Goal: Information Seeking & Learning: Learn about a topic

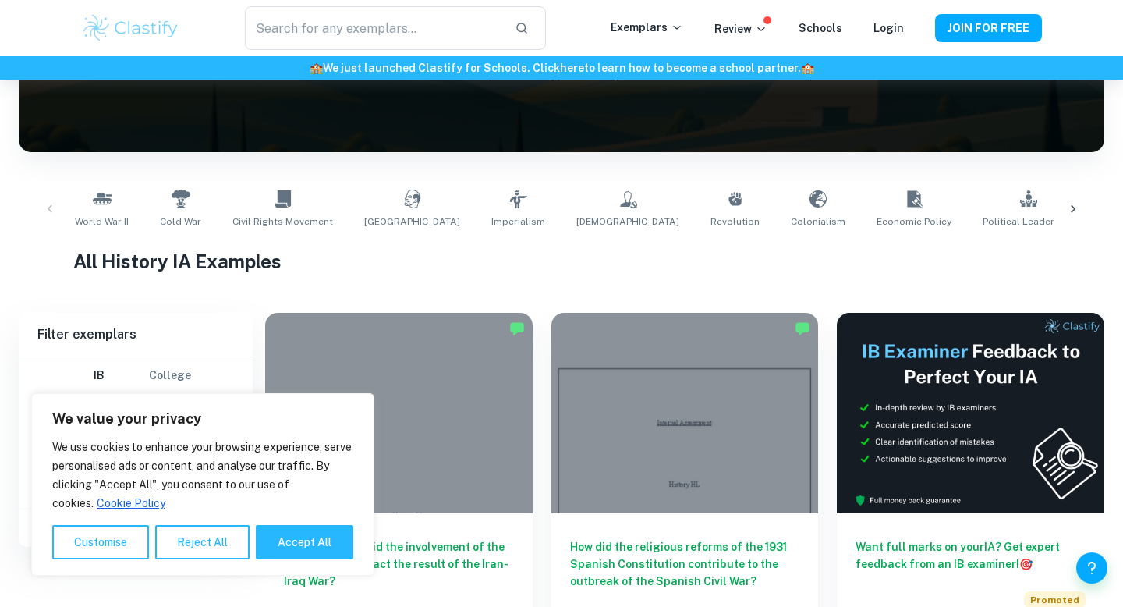
scroll to position [353, 0]
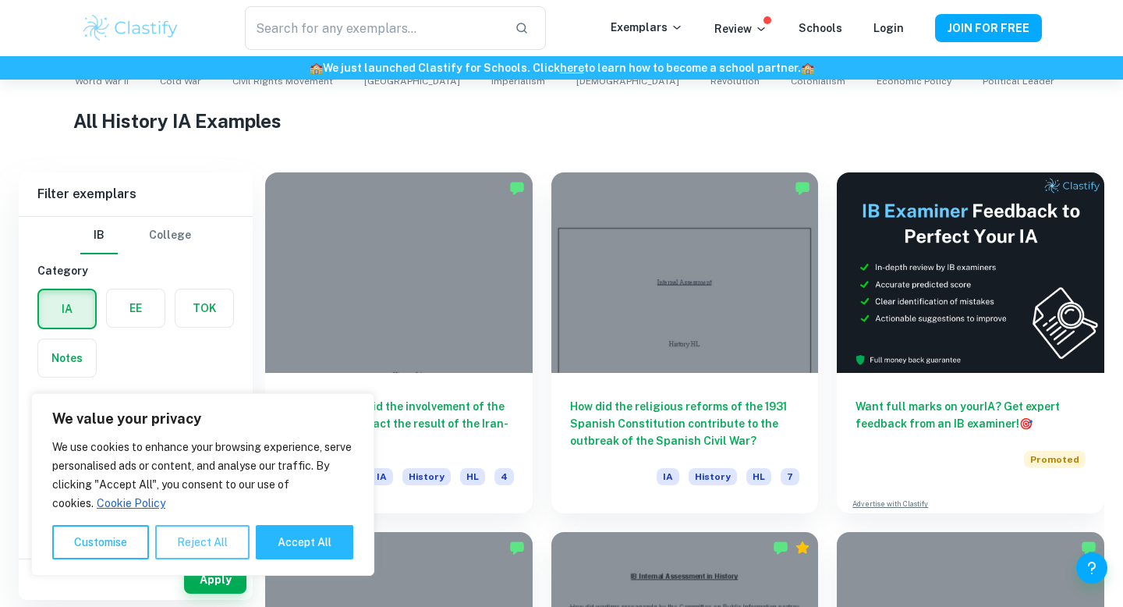
click at [198, 537] on button "Reject All" at bounding box center [202, 542] width 94 height 34
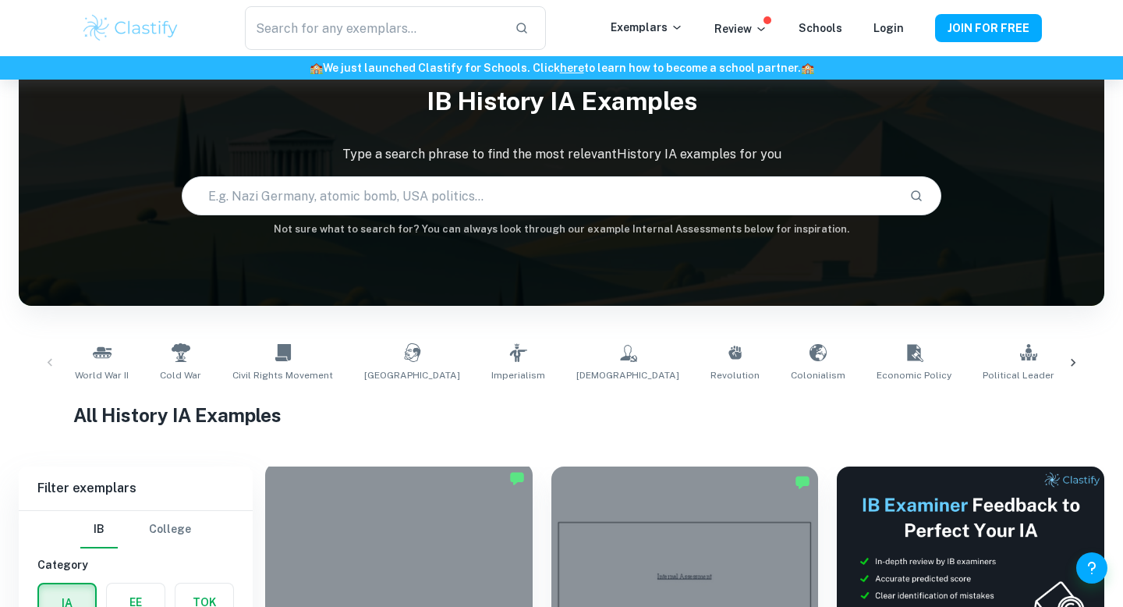
scroll to position [63, 0]
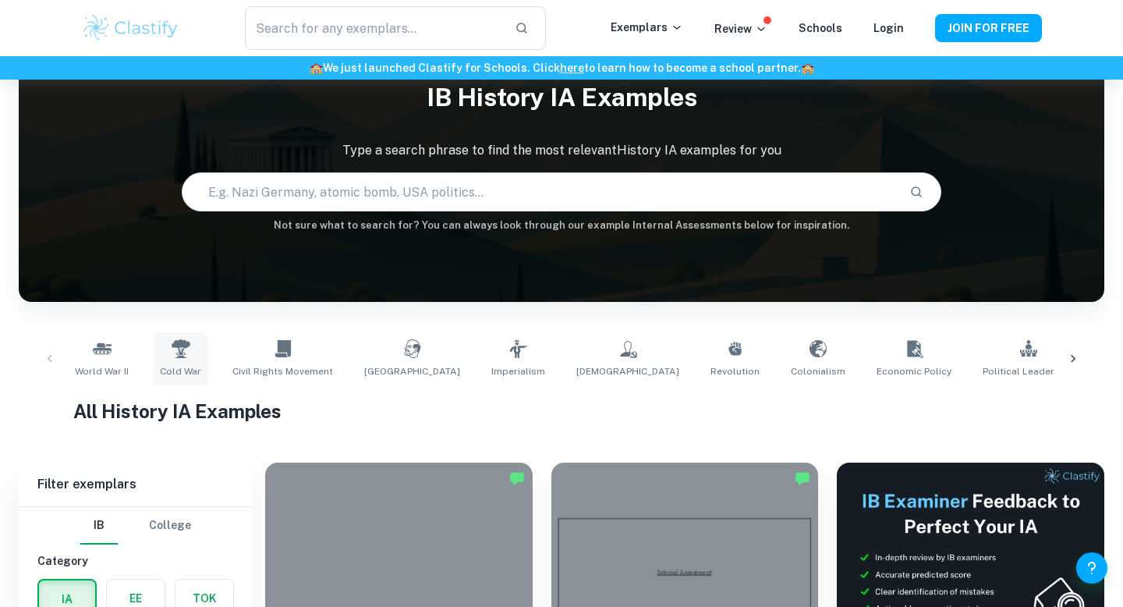
click at [172, 345] on icon at bounding box center [181, 348] width 19 height 19
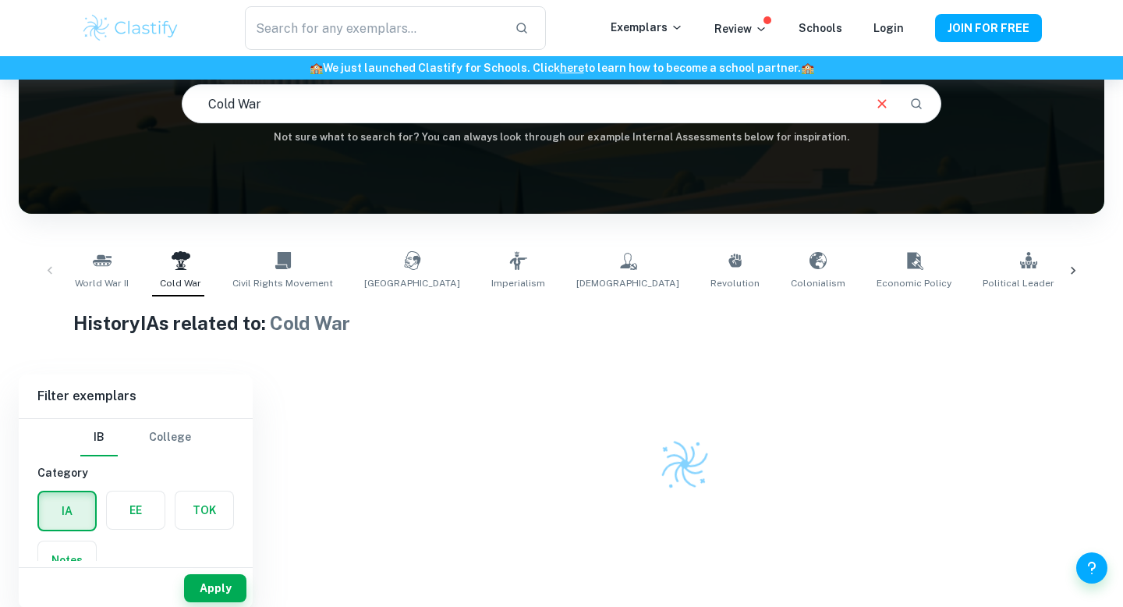
scroll to position [153, 0]
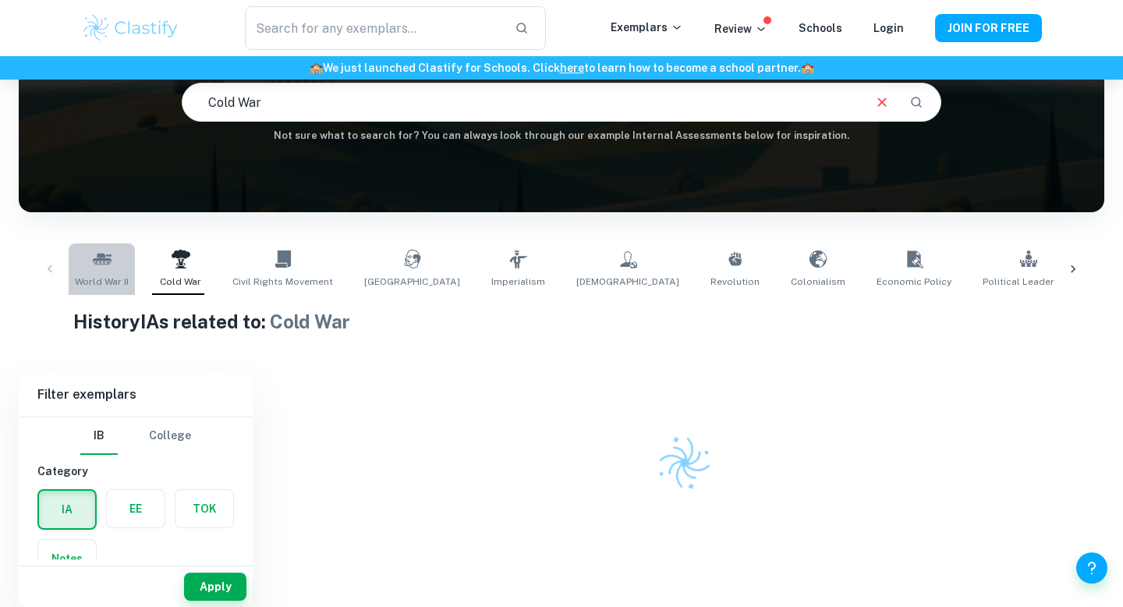
click at [97, 271] on link "World War II" at bounding box center [102, 268] width 66 height 51
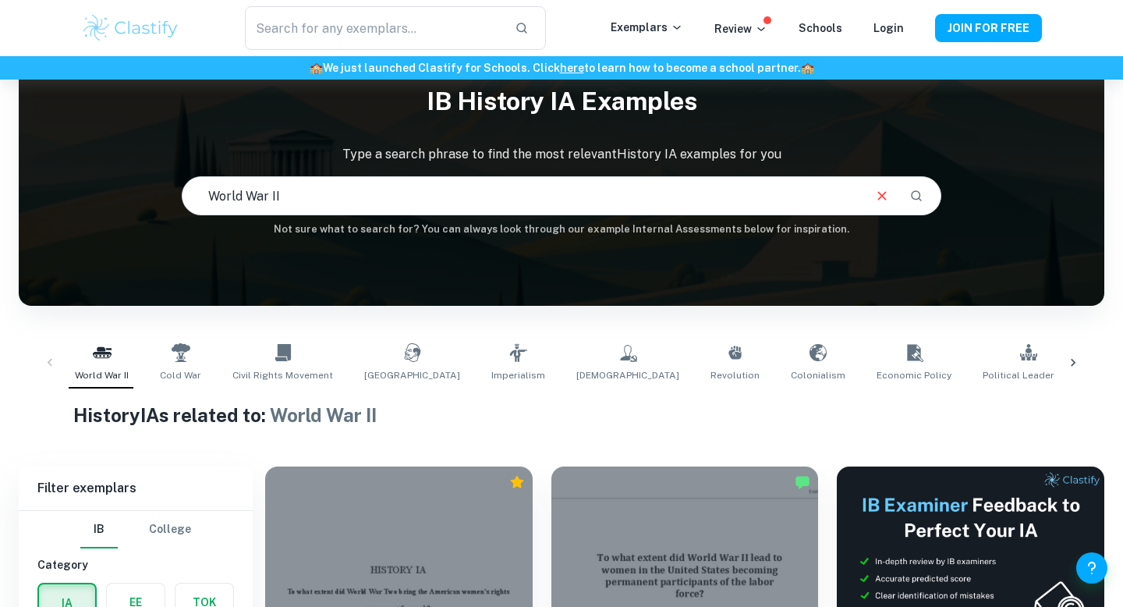
scroll to position [65, 0]
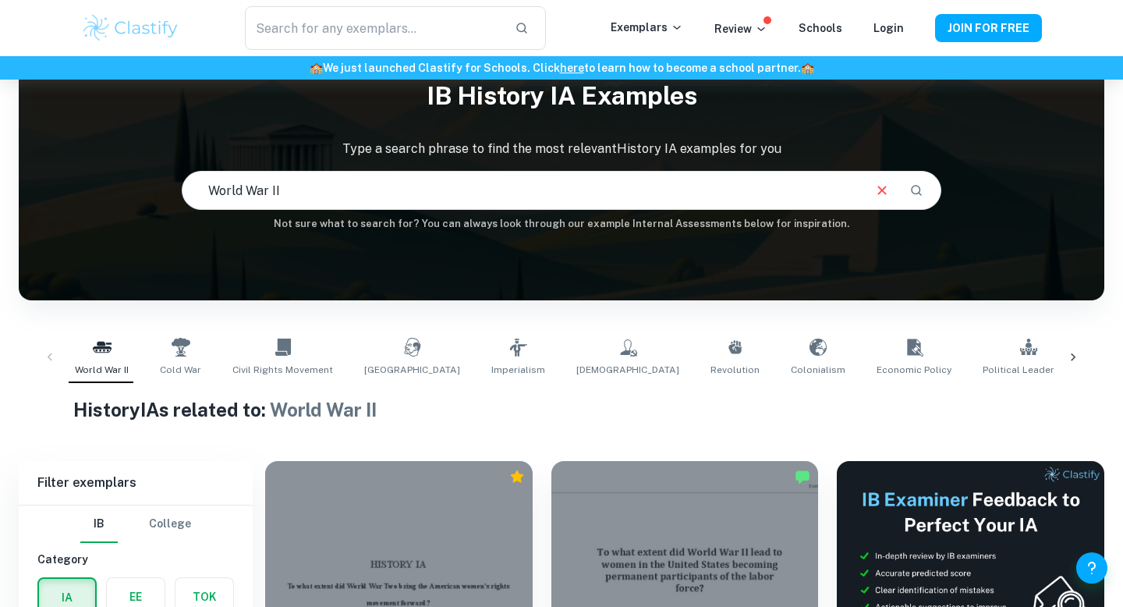
click at [214, 363] on div "World War II Cold War Civil Rights Movement Soviet Union Imperialism Communism …" at bounding box center [562, 356] width 986 height 51
click at [193, 361] on link "Cold War" at bounding box center [181, 356] width 54 height 51
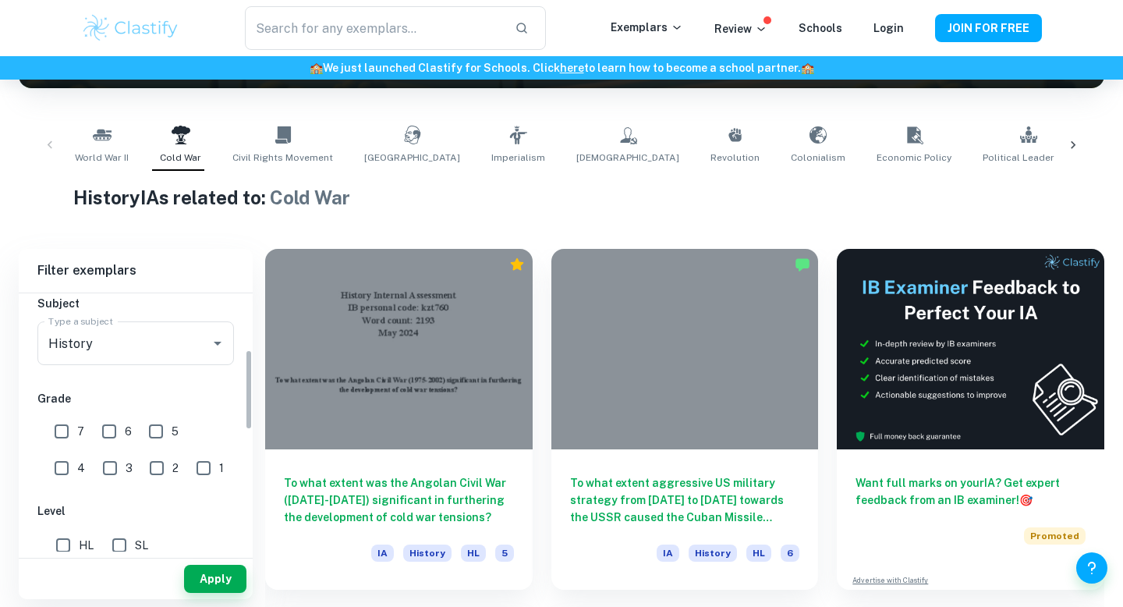
scroll to position [180, 0]
click at [63, 416] on input "7" at bounding box center [61, 428] width 31 height 31
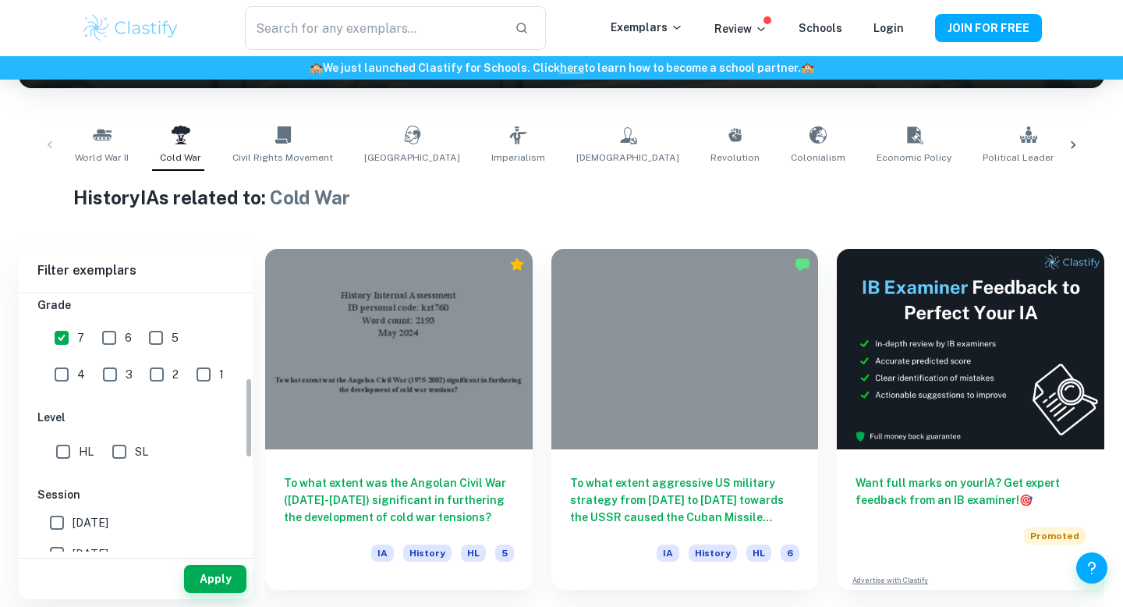
scroll to position [272, 0]
click at [197, 584] on button "Apply" at bounding box center [215, 579] width 62 height 28
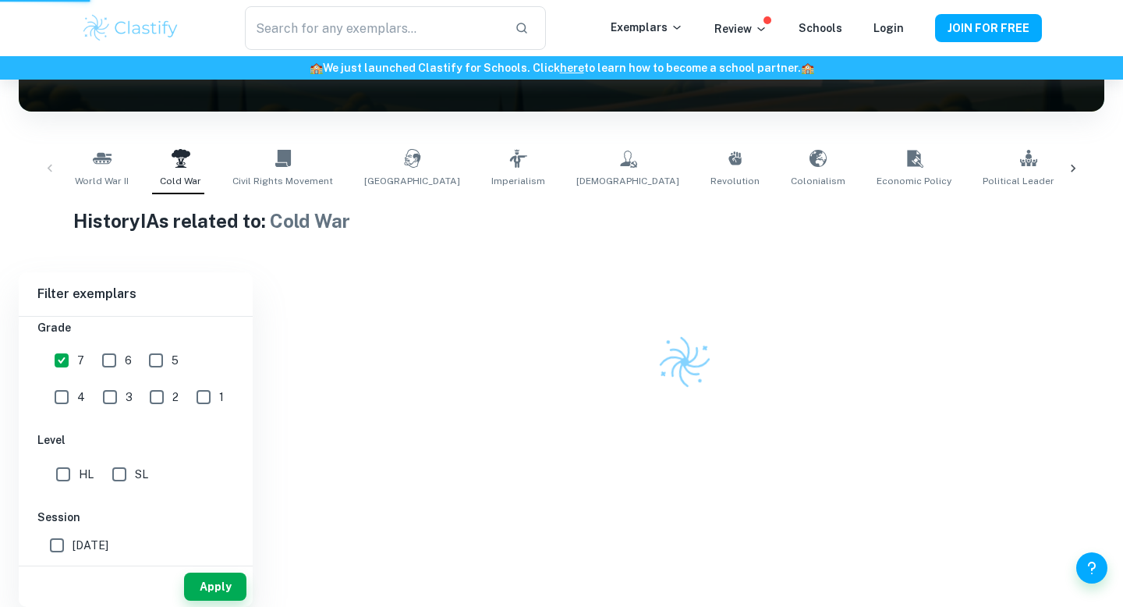
scroll to position [222, 0]
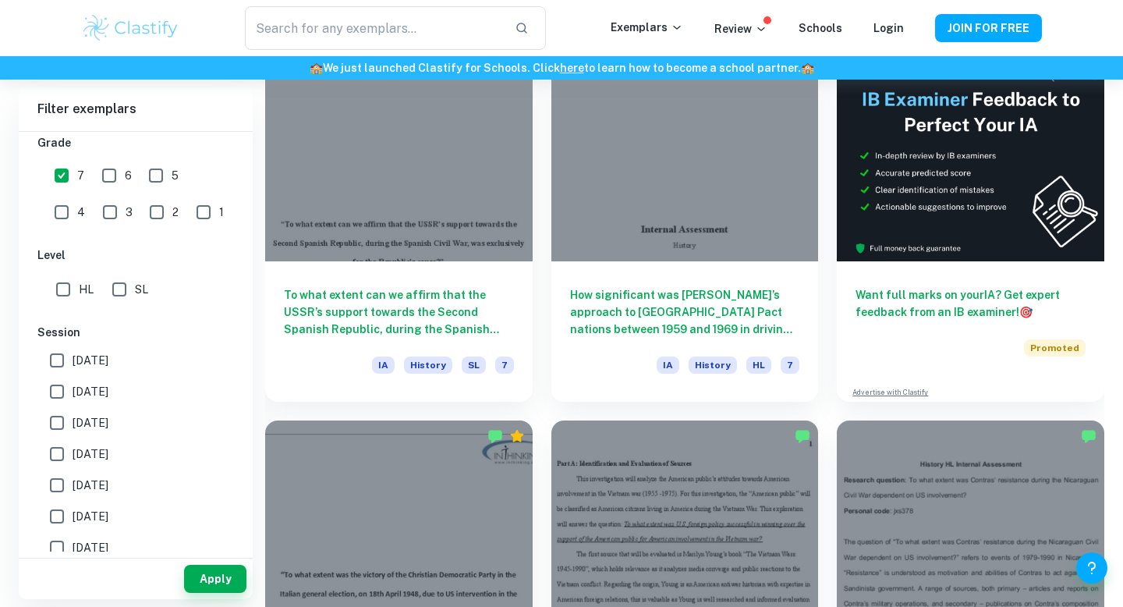
scroll to position [462, 0]
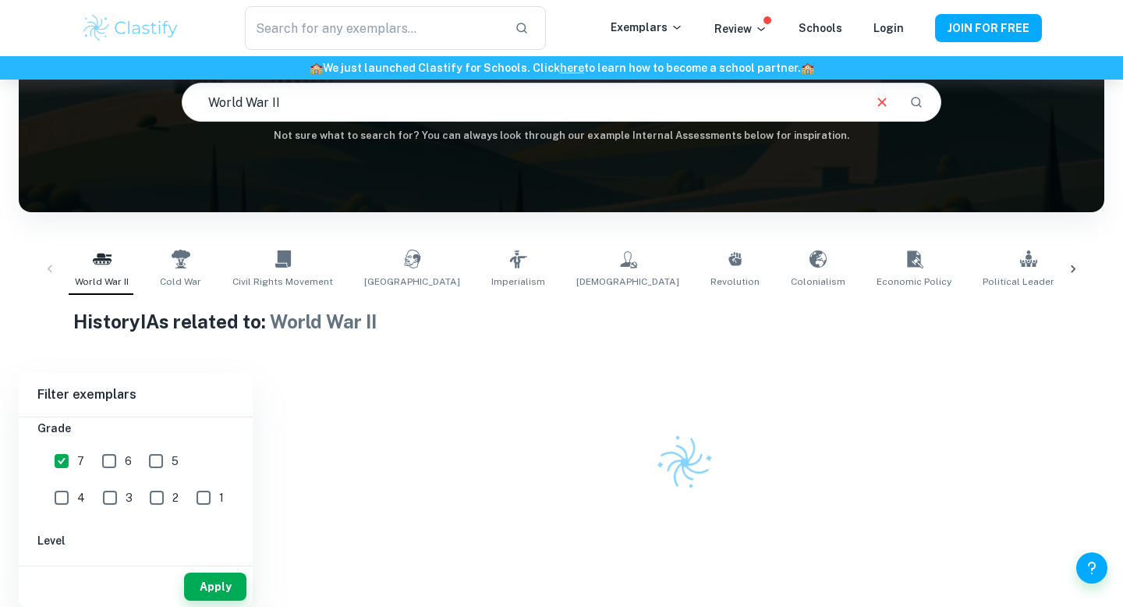
scroll to position [65, 0]
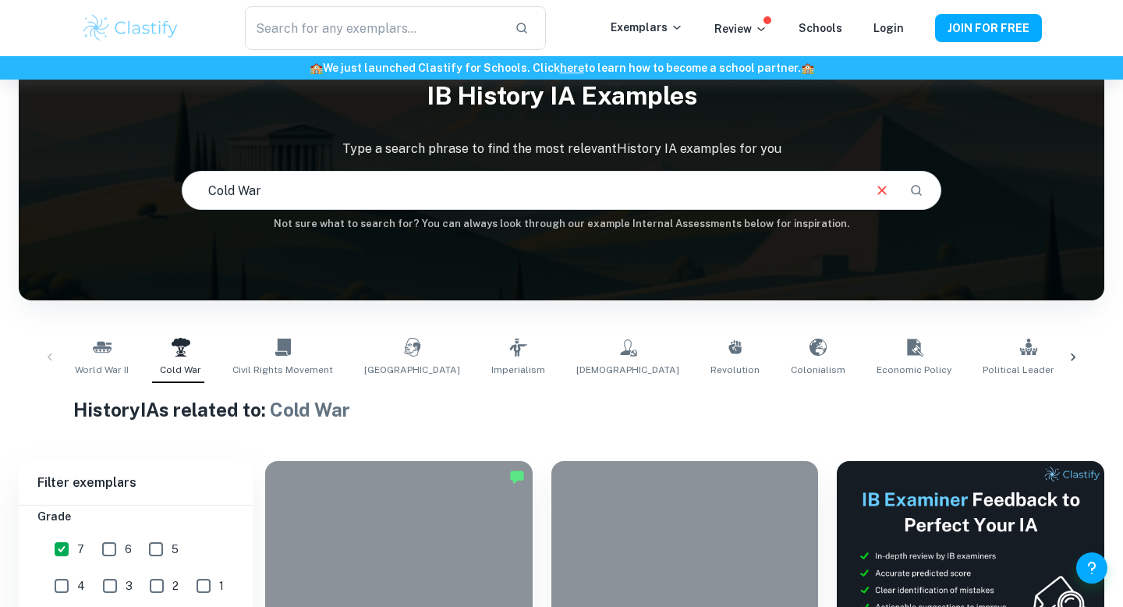
scroll to position [63, 0]
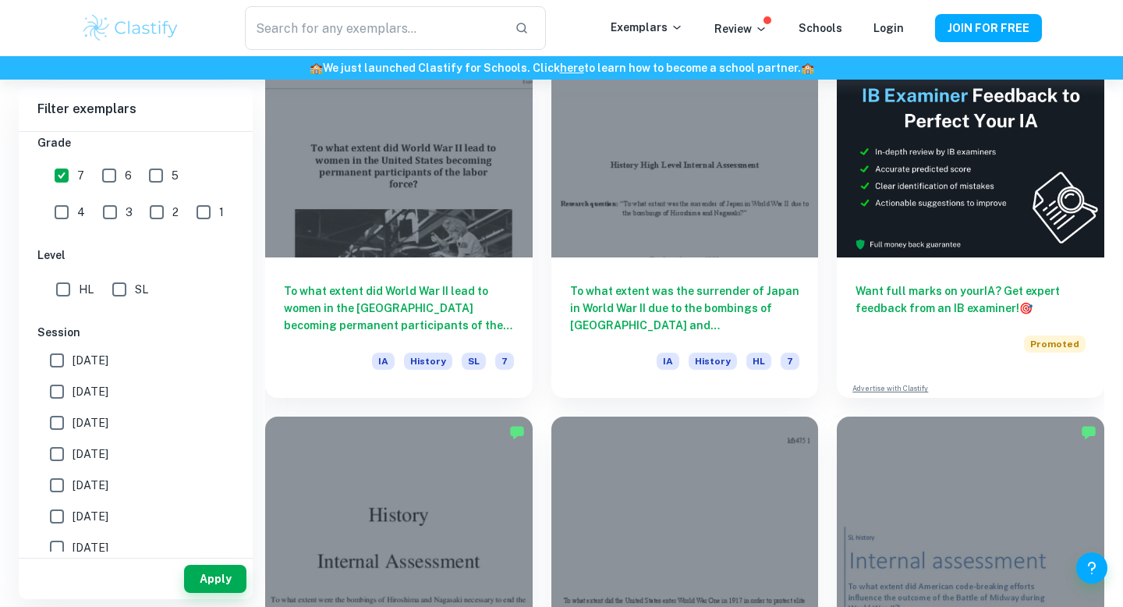
scroll to position [473, 0]
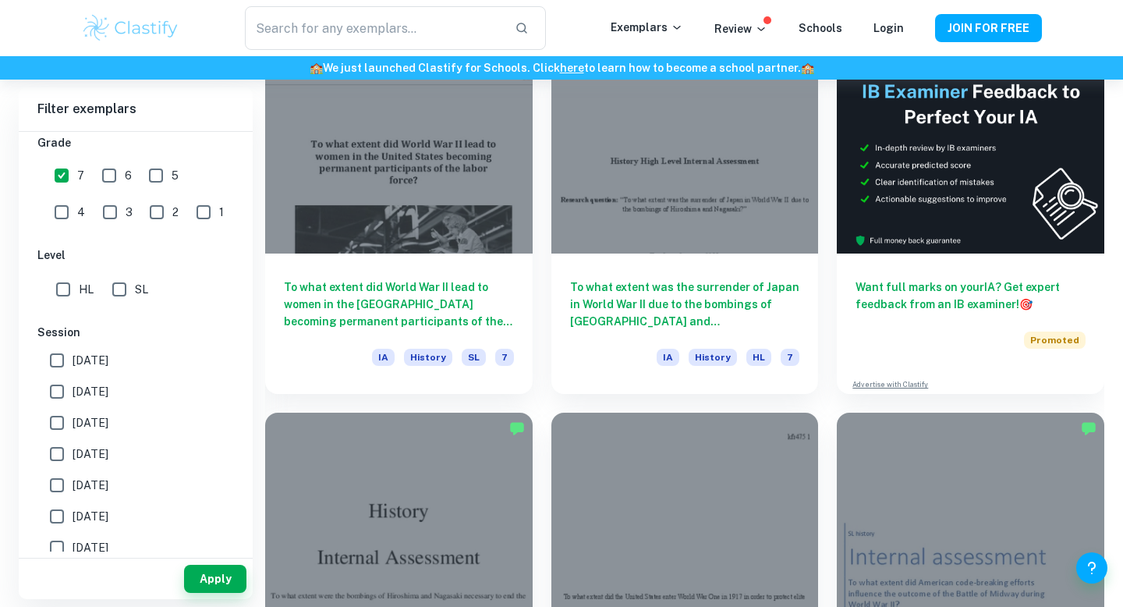
click at [78, 176] on span "7" at bounding box center [80, 175] width 7 height 17
click at [77, 176] on input "7" at bounding box center [61, 175] width 31 height 31
checkbox input "false"
click at [153, 172] on input "5" at bounding box center [155, 175] width 31 height 31
checkbox input "true"
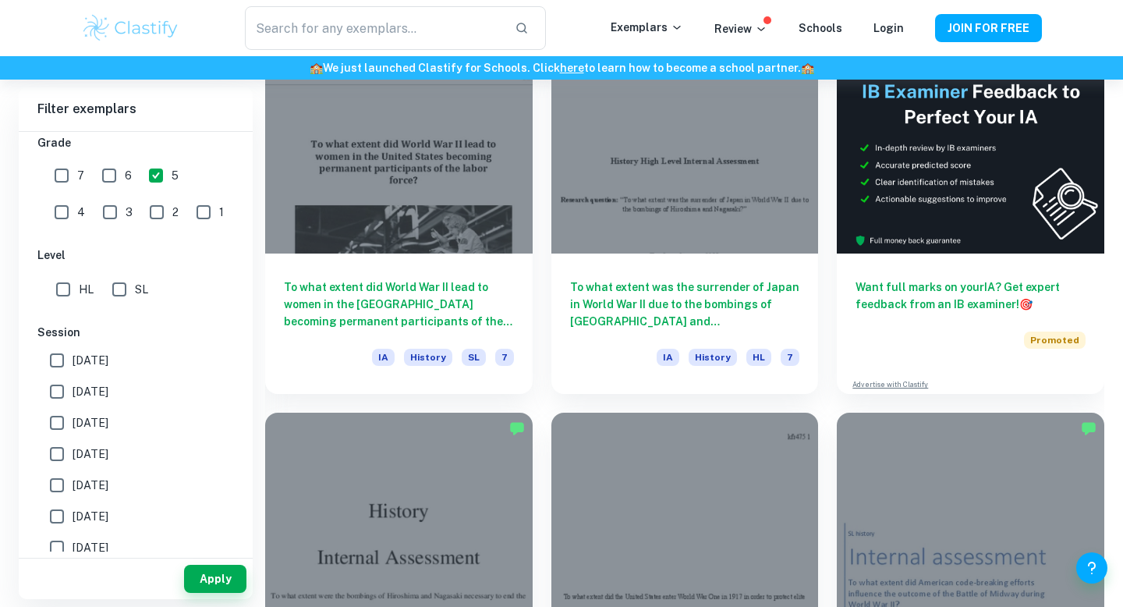
click at [118, 172] on input "6" at bounding box center [109, 175] width 31 height 31
click at [199, 574] on button "Apply" at bounding box center [215, 579] width 62 height 28
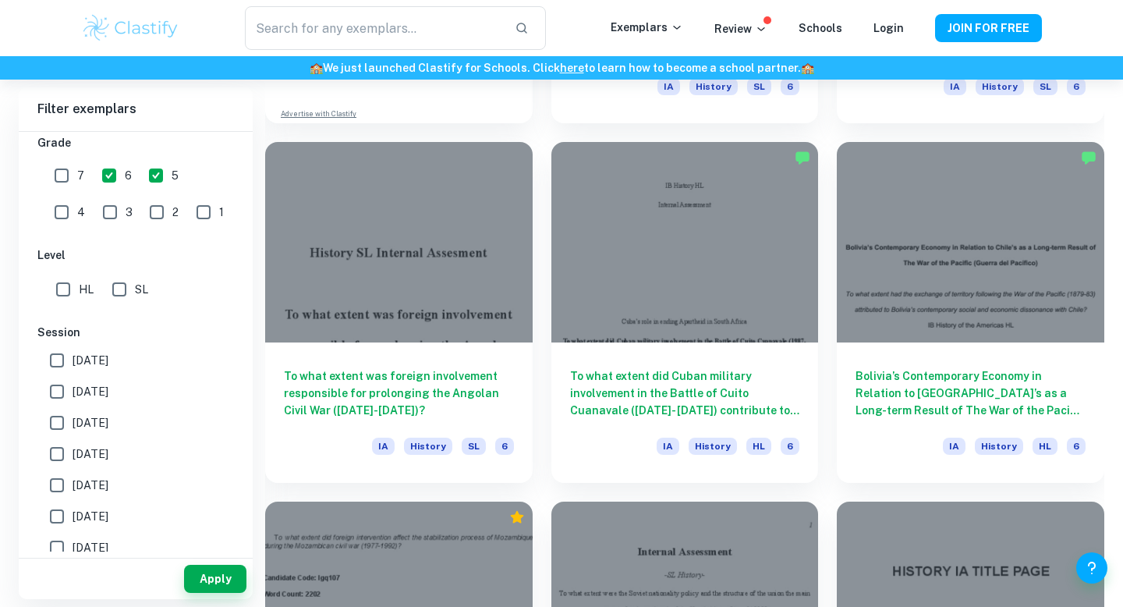
scroll to position [1472, 0]
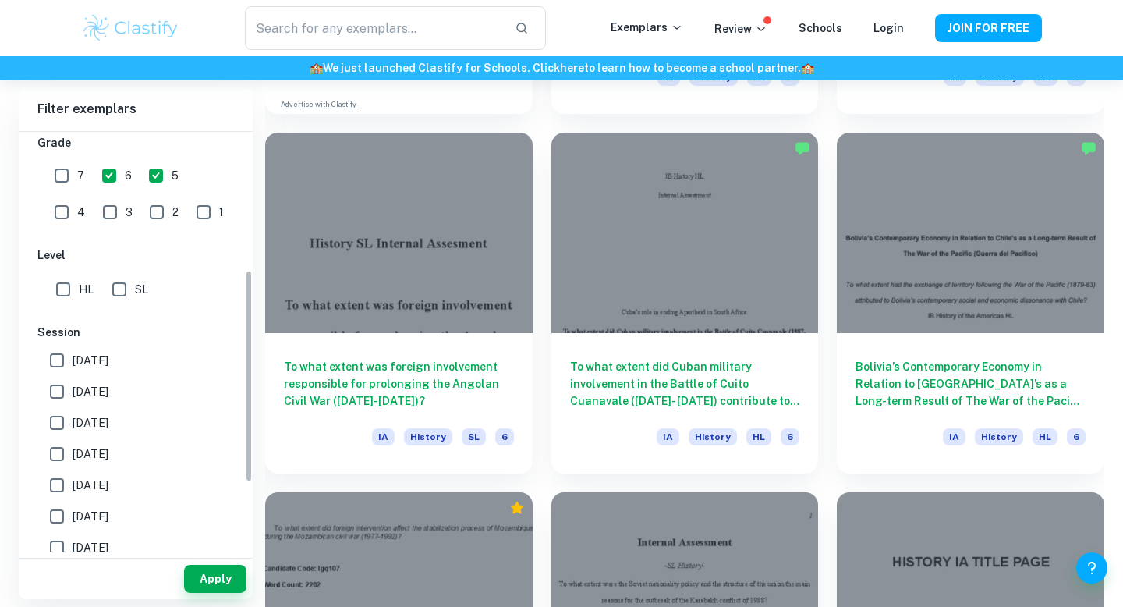
click at [104, 165] on input "6" at bounding box center [109, 175] width 31 height 31
checkbox input "false"
click at [188, 207] on input "1" at bounding box center [203, 212] width 31 height 31
checkbox input "true"
click at [158, 186] on input "5" at bounding box center [155, 175] width 31 height 31
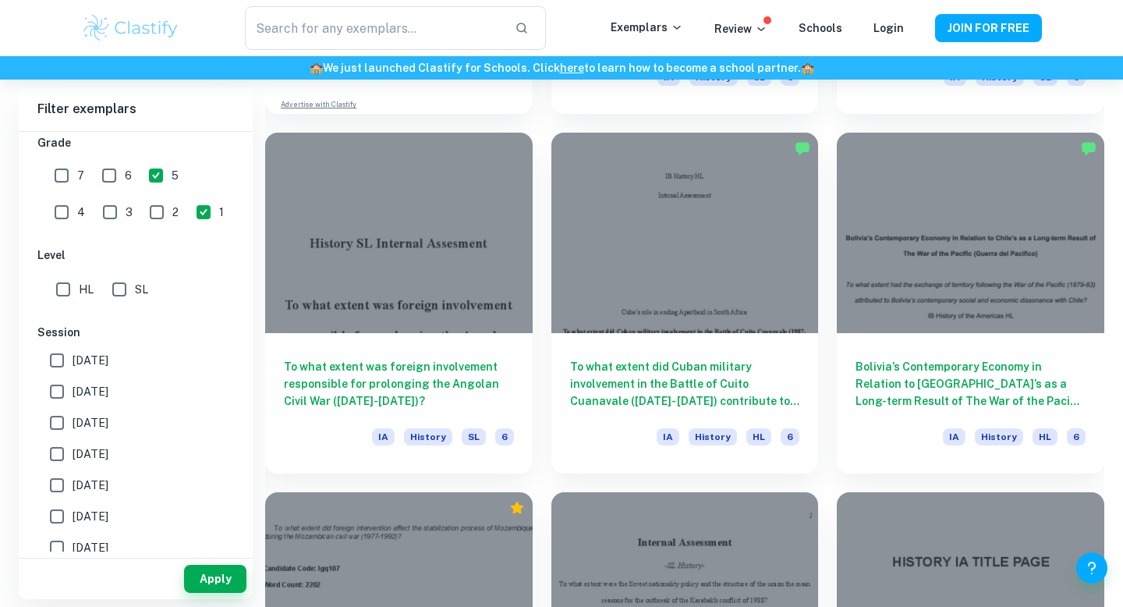
checkbox input "false"
click at [205, 581] on button "Apply" at bounding box center [215, 579] width 62 height 28
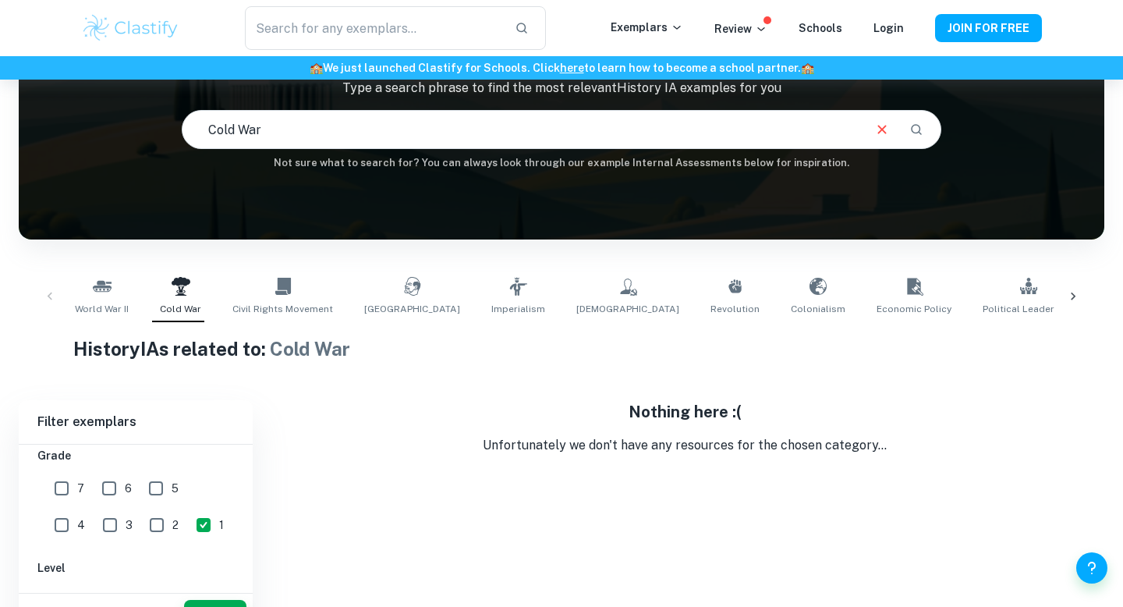
scroll to position [153, 0]
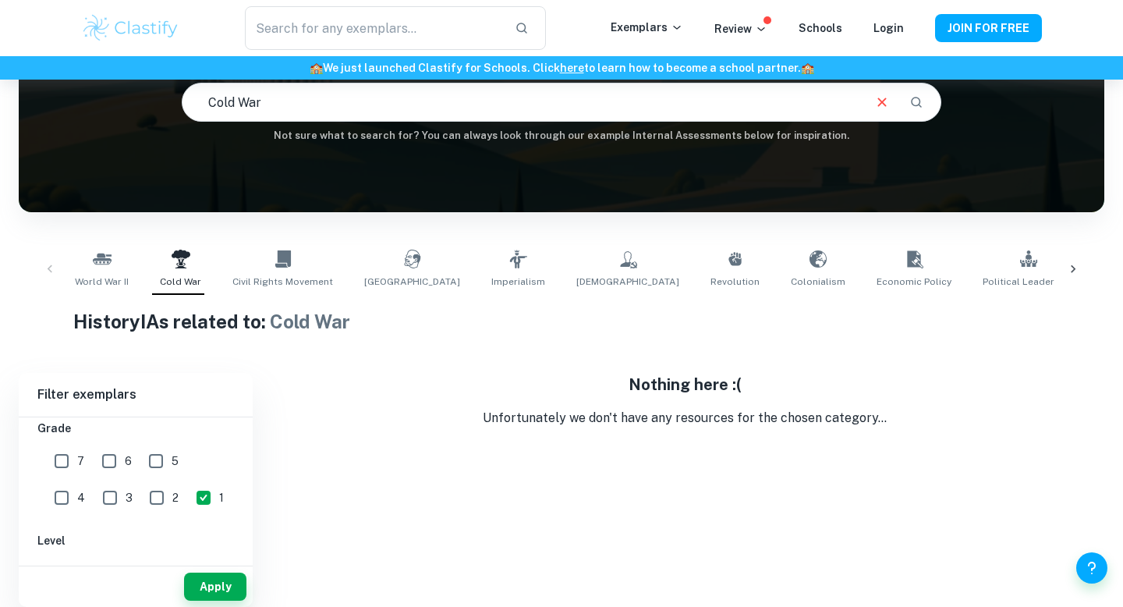
click at [880, 98] on icon "Clear" at bounding box center [881, 102] width 17 height 17
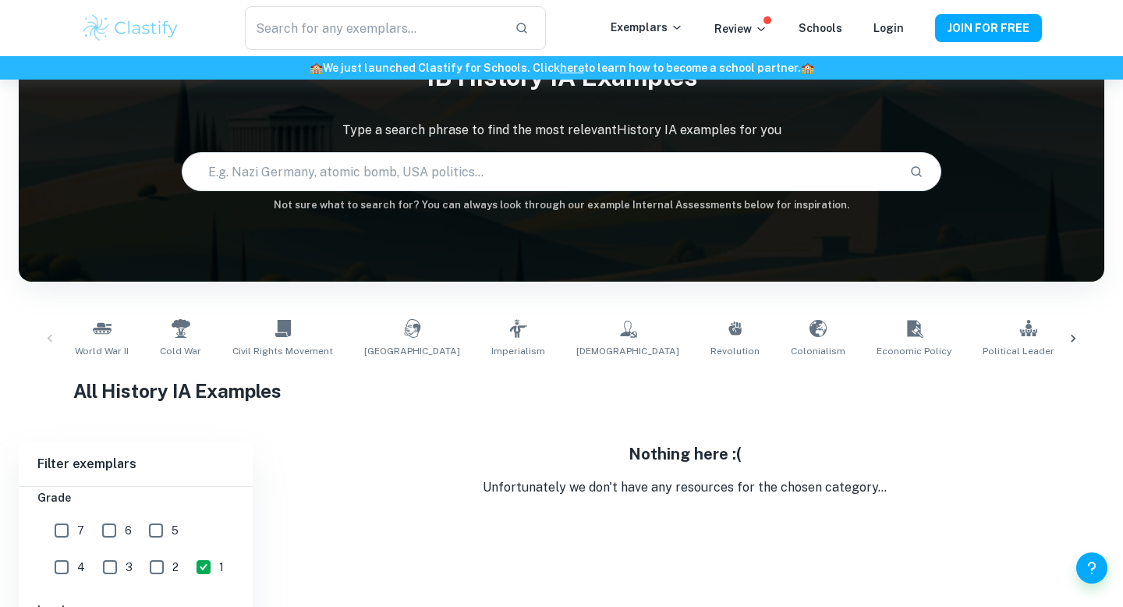
scroll to position [153, 0]
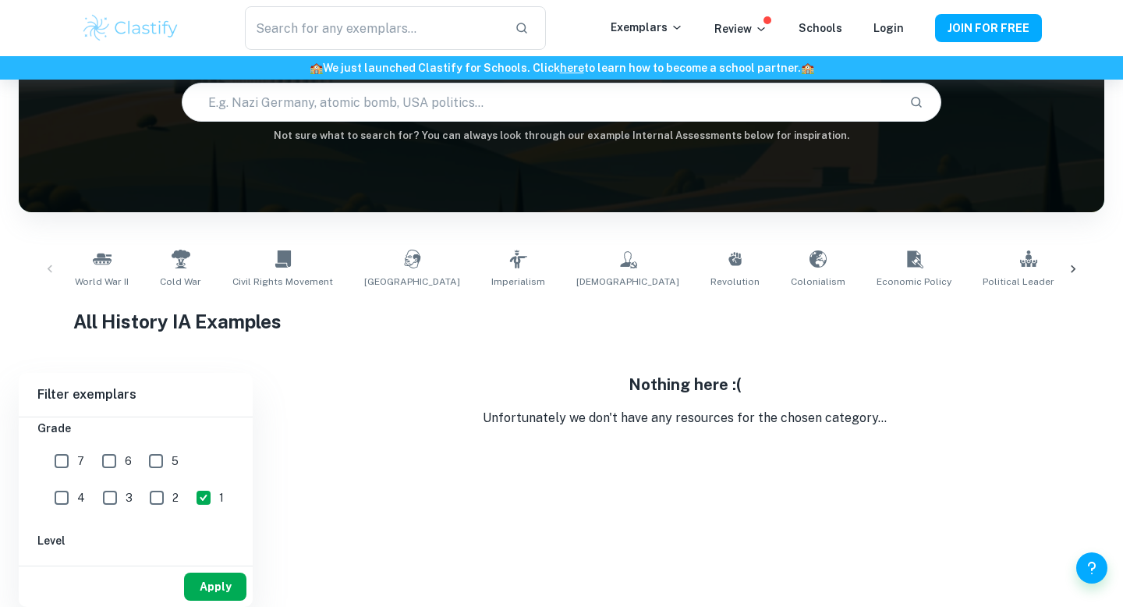
click at [224, 596] on button "Apply" at bounding box center [215, 586] width 62 height 28
click at [141, 491] on input "2" at bounding box center [156, 497] width 31 height 31
checkbox input "true"
click at [188, 491] on input "1" at bounding box center [203, 497] width 31 height 31
checkbox input "false"
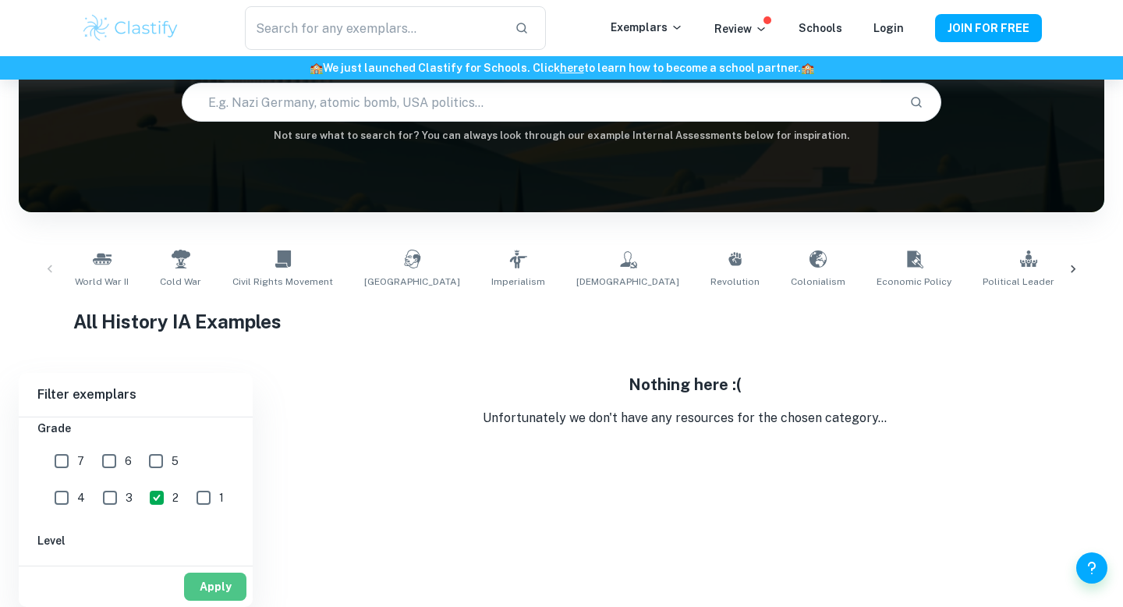
click at [205, 582] on button "Apply" at bounding box center [215, 586] width 62 height 28
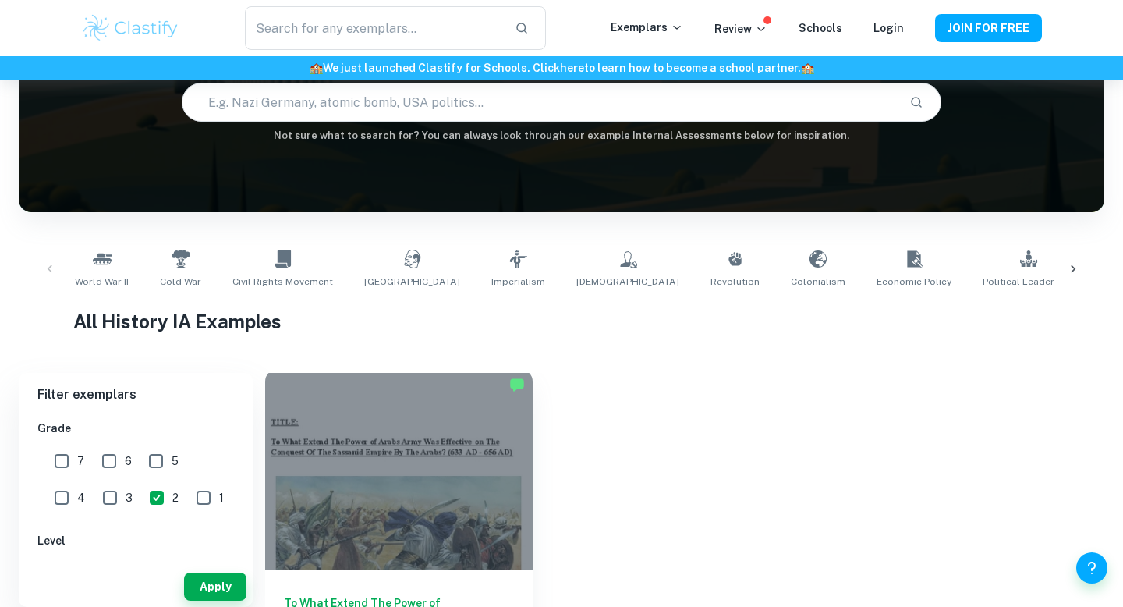
scroll to position [260, 0]
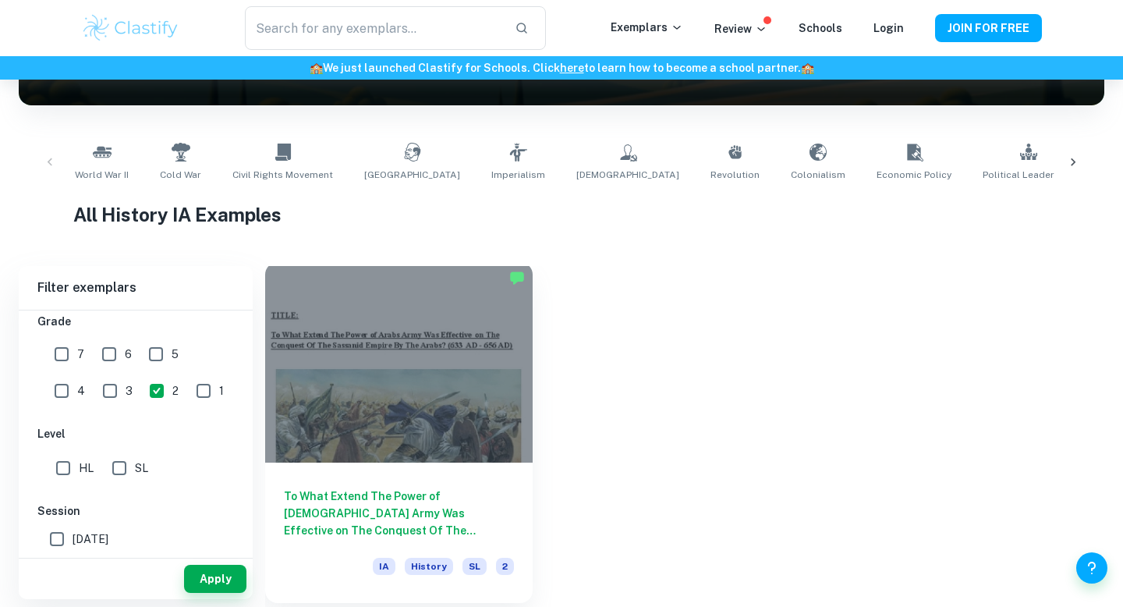
click at [484, 522] on h6 "To What Extend The Power of Arabs Army Was Effective on The Conquest Of The Sas…" at bounding box center [399, 512] width 230 height 51
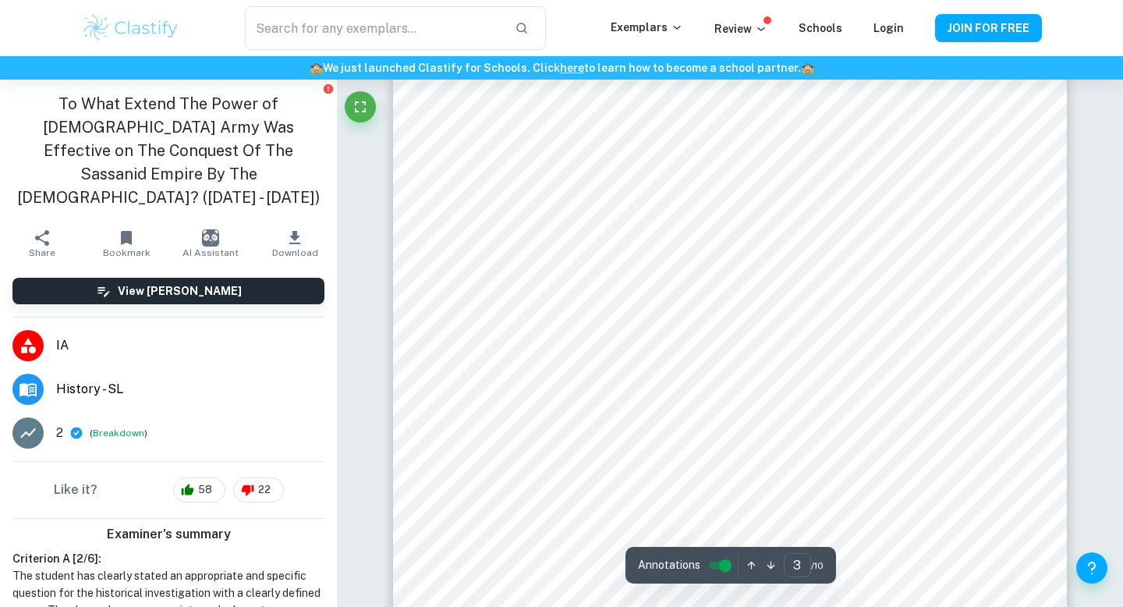
scroll to position [2326, 0]
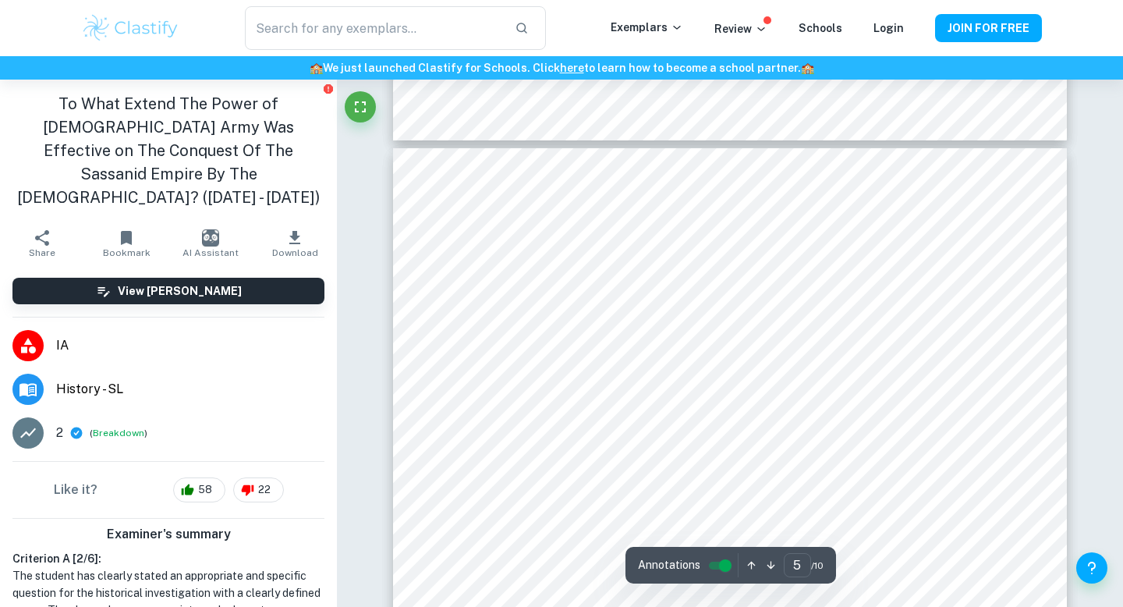
type input "4"
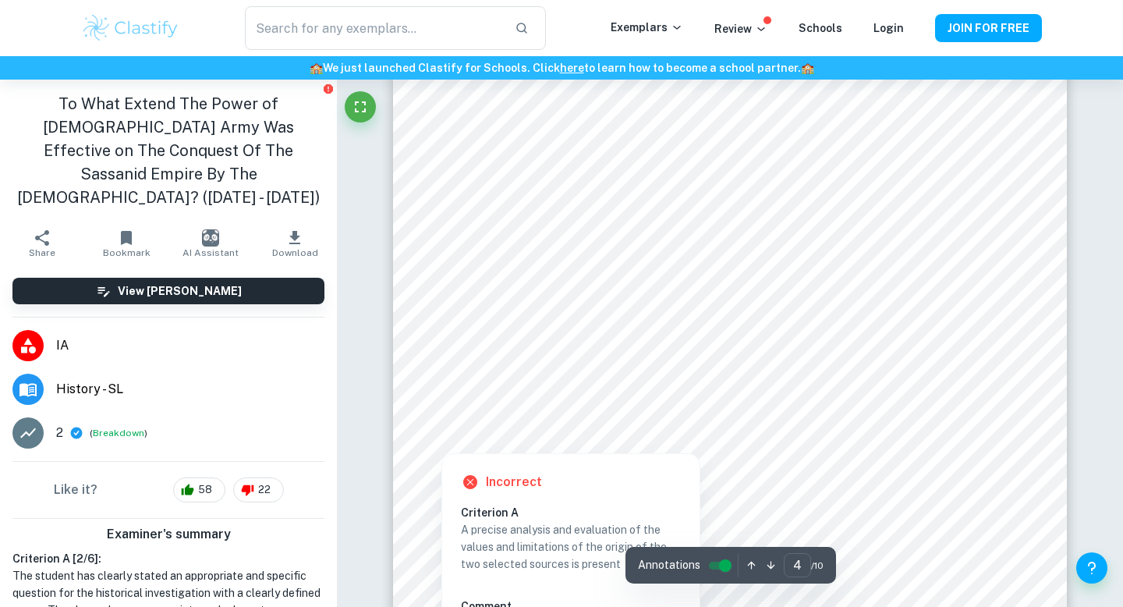
scroll to position [3152, 0]
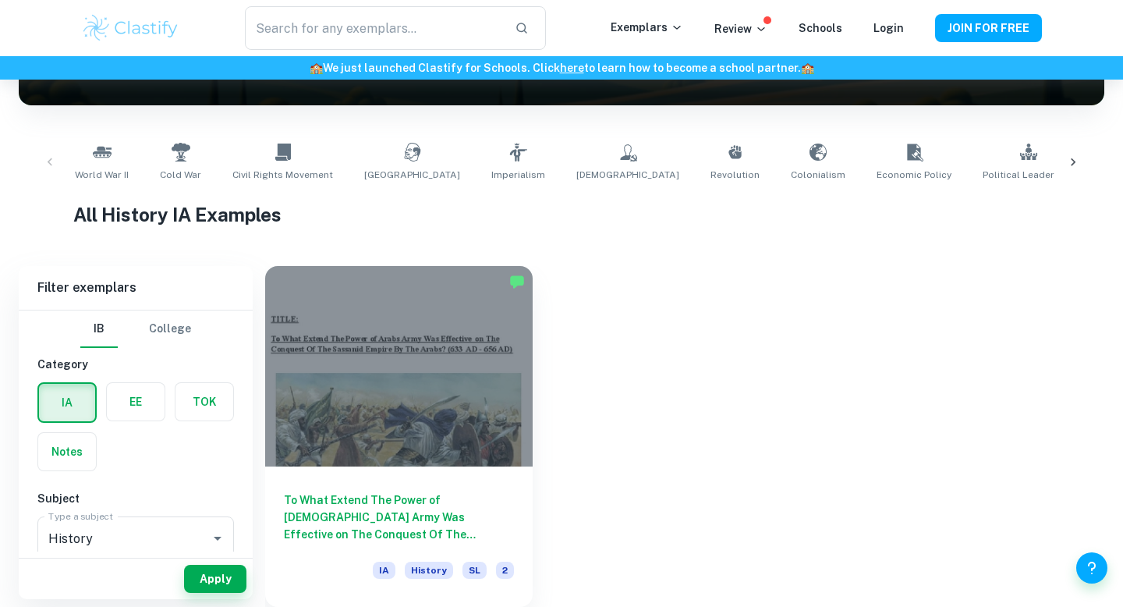
scroll to position [153, 0]
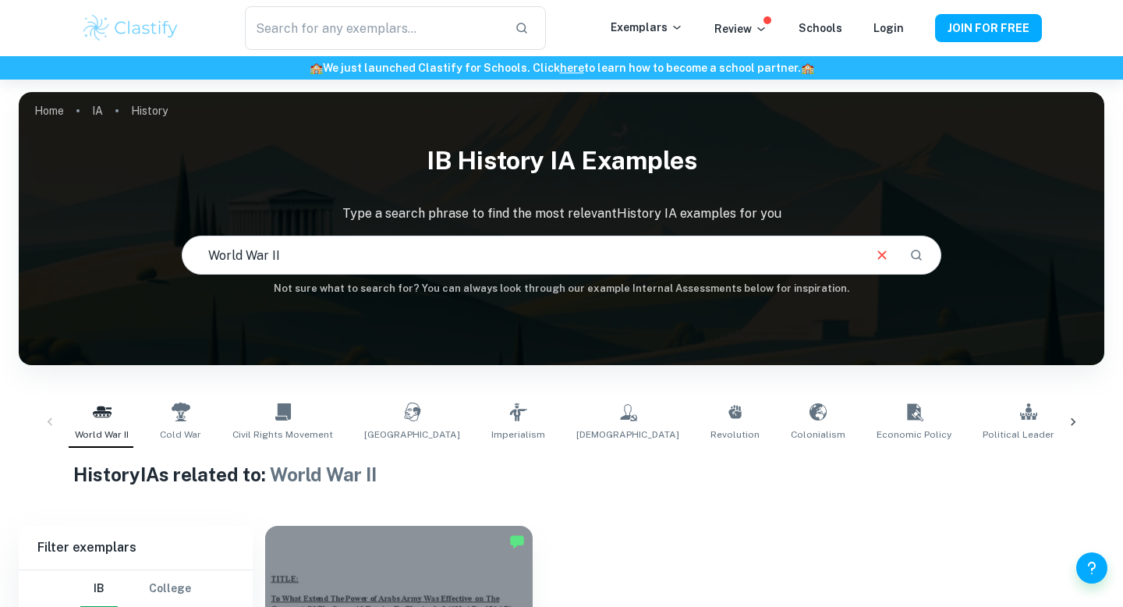
click at [201, 457] on div "World War II Cold War Civil Rights Movement Soviet Union Imperialism Communism …" at bounding box center [562, 422] width 1086 height 76
click at [182, 417] on icon at bounding box center [181, 411] width 19 height 19
type input "Cold War"
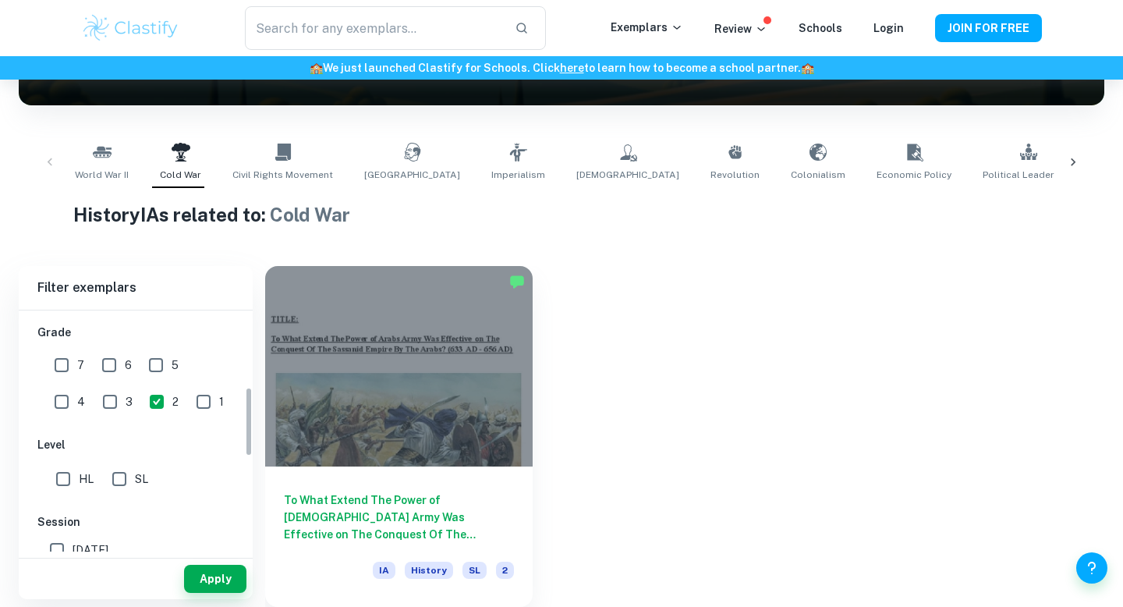
scroll to position [264, 0]
click at [141, 395] on input "2" at bounding box center [156, 399] width 31 height 31
checkbox input "false"
click at [70, 362] on input "7" at bounding box center [61, 362] width 31 height 31
checkbox input "true"
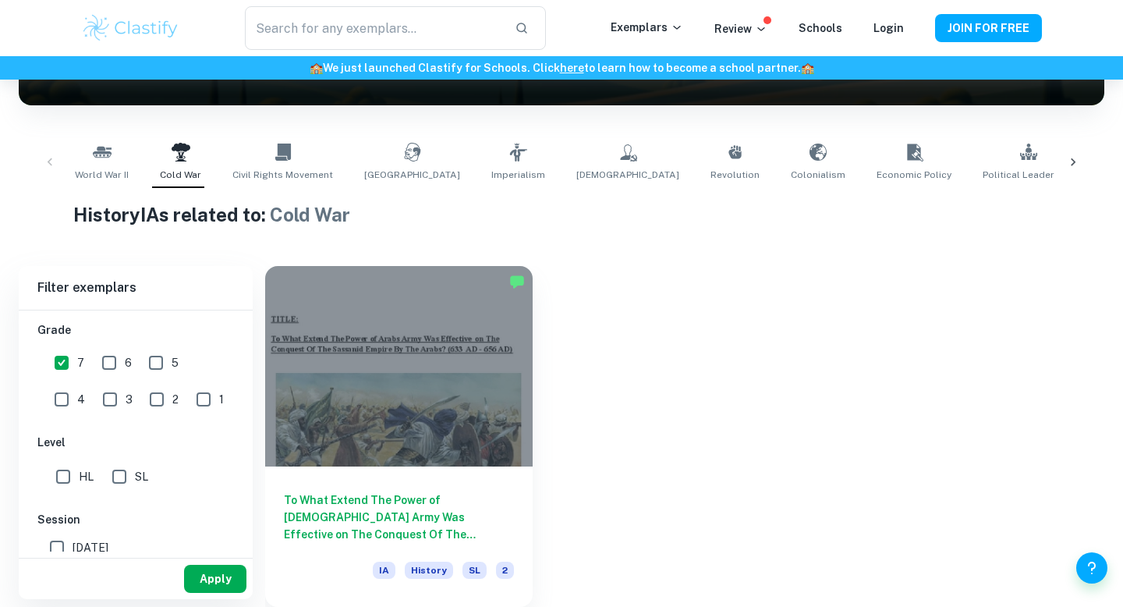
click at [222, 590] on button "Apply" at bounding box center [215, 579] width 62 height 28
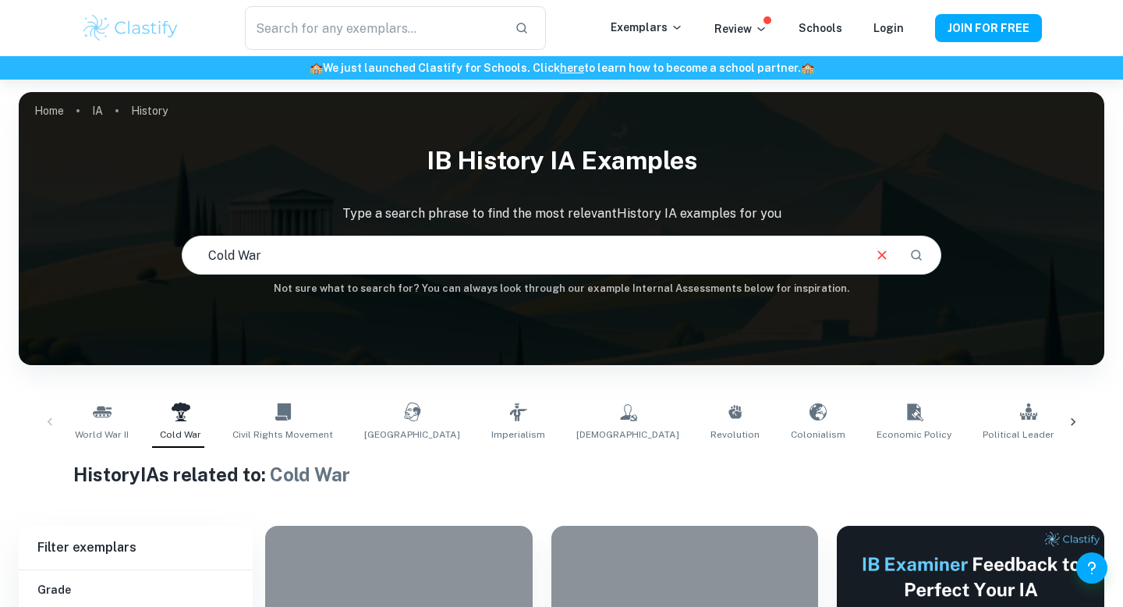
click at [511, 168] on h1 "IB History IA examples" at bounding box center [562, 161] width 1086 height 50
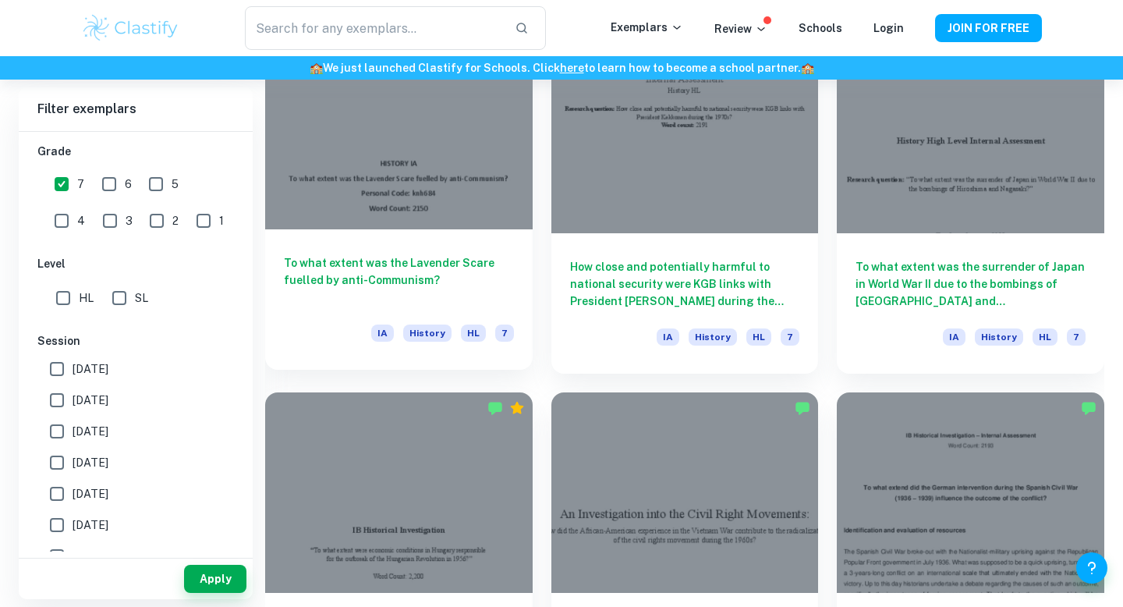
scroll to position [1936, 0]
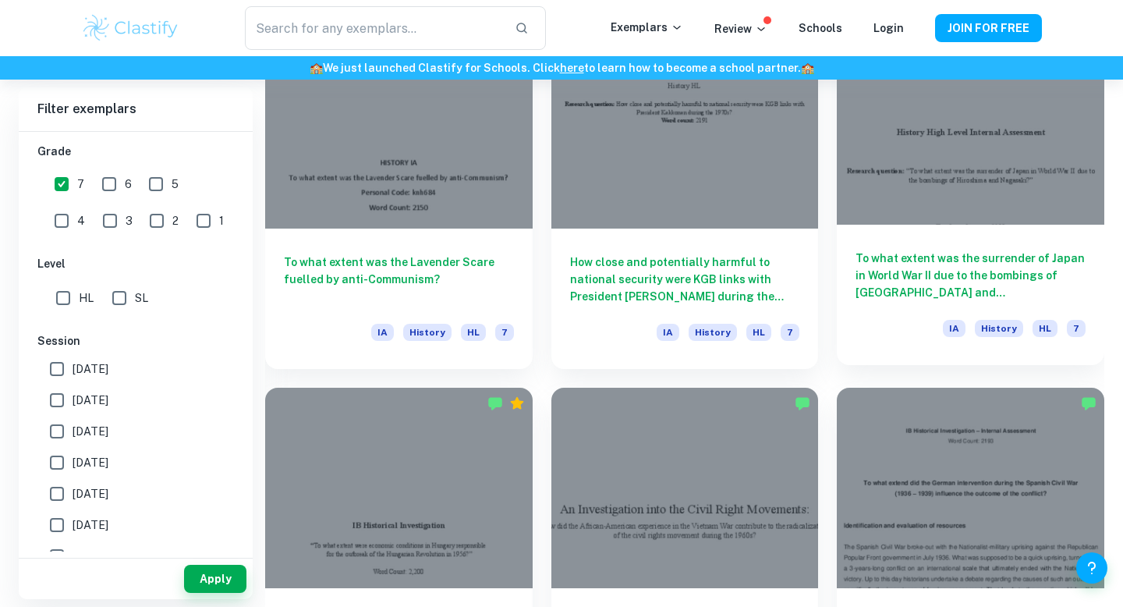
click at [930, 236] on div "To what extent was the surrender of Japan in World War II due to the bombings o…" at bounding box center [970, 295] width 267 height 140
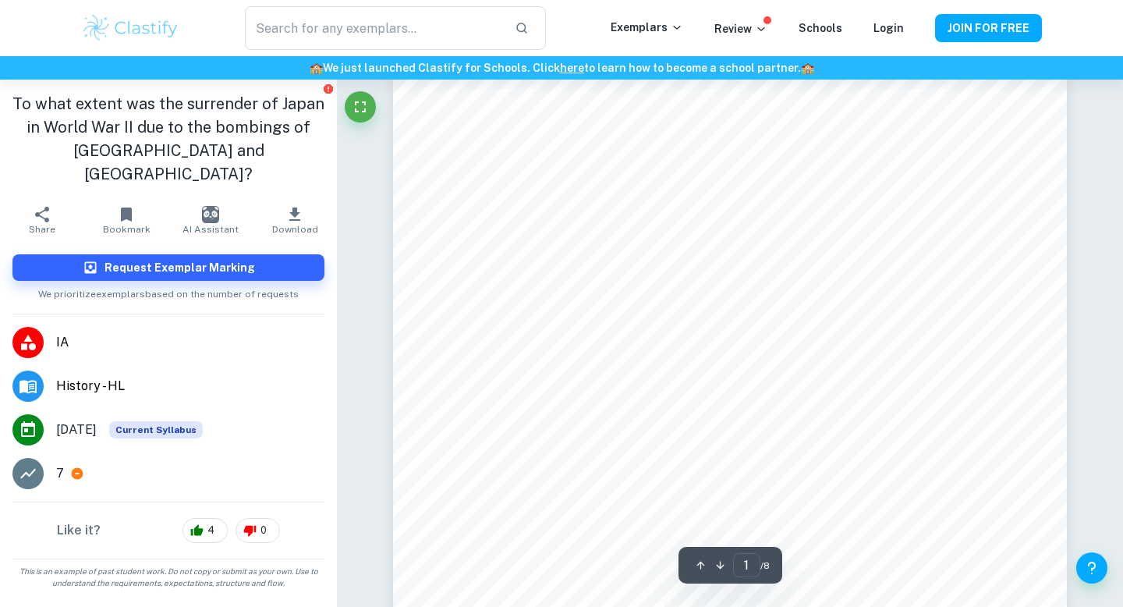
scroll to position [271, 0]
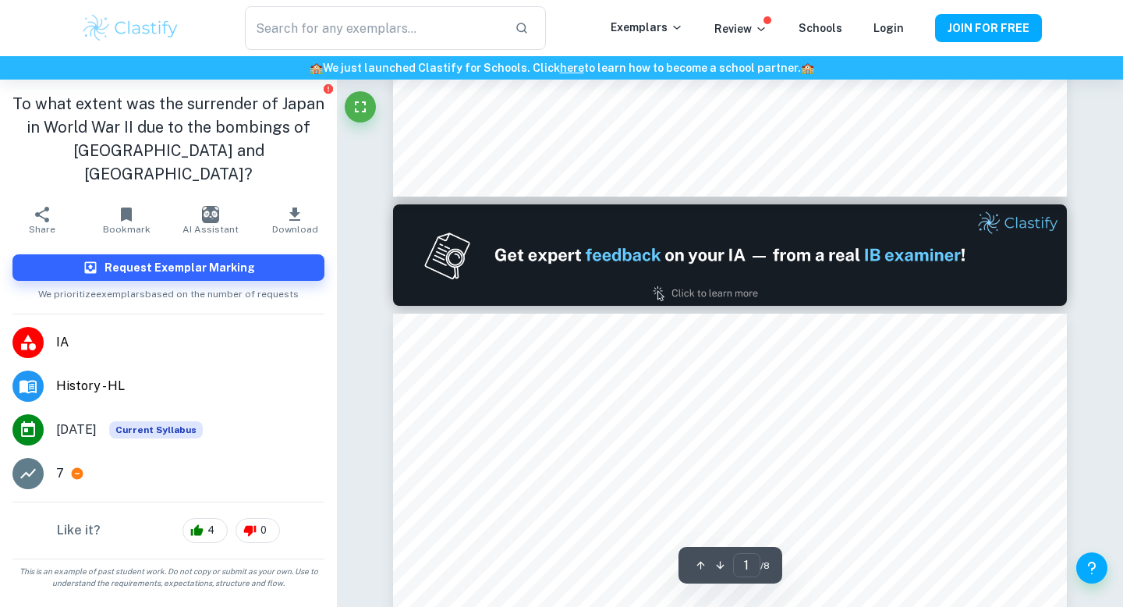
type input "2"
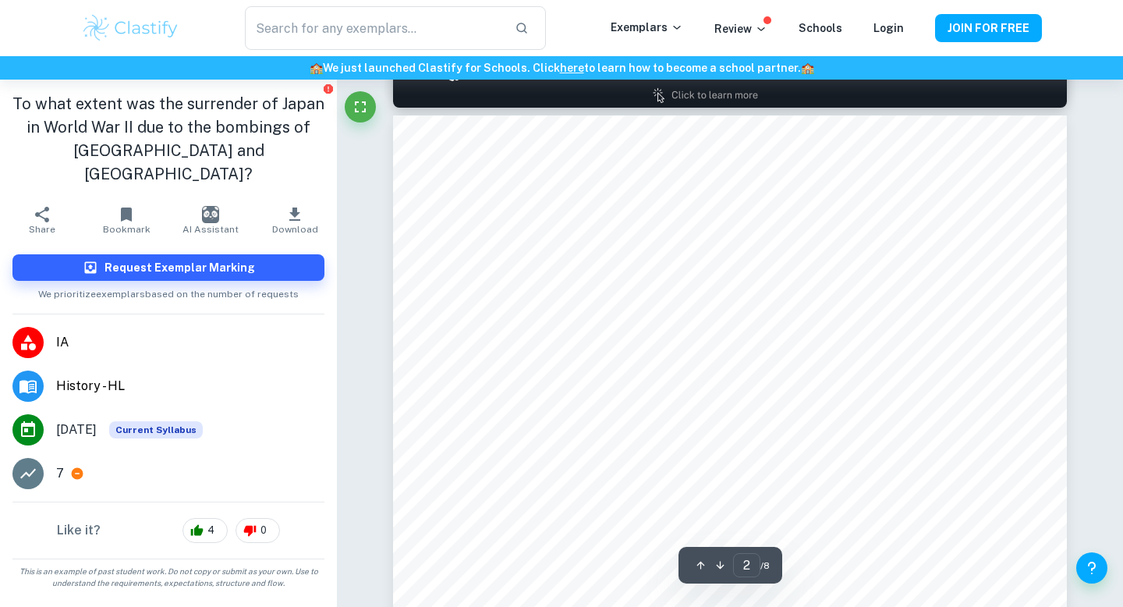
scroll to position [969, 0]
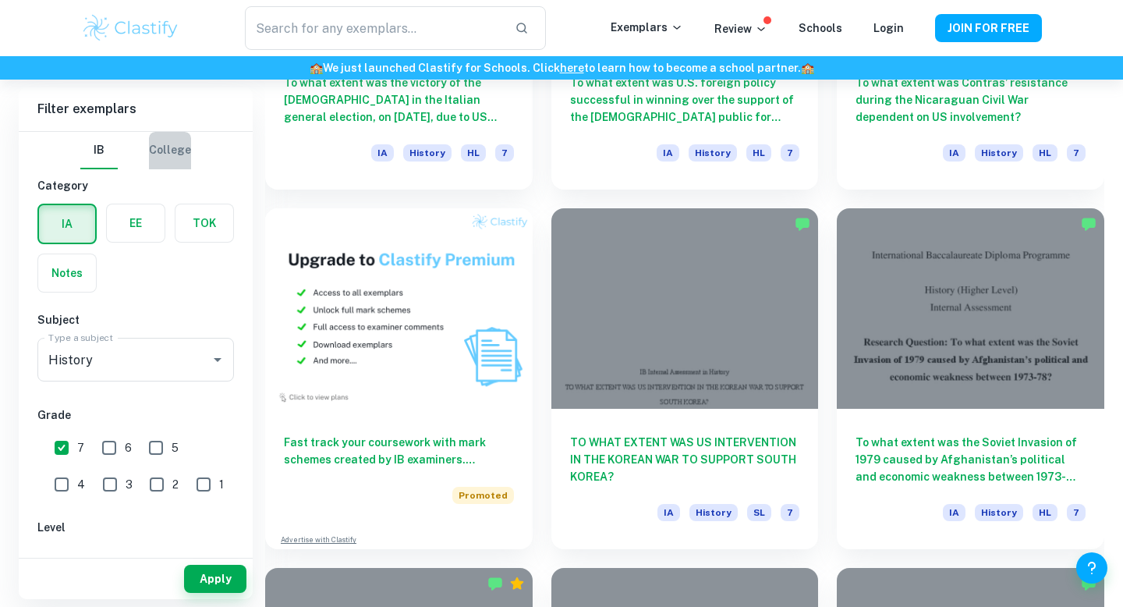
click at [157, 152] on button "College" at bounding box center [170, 150] width 42 height 37
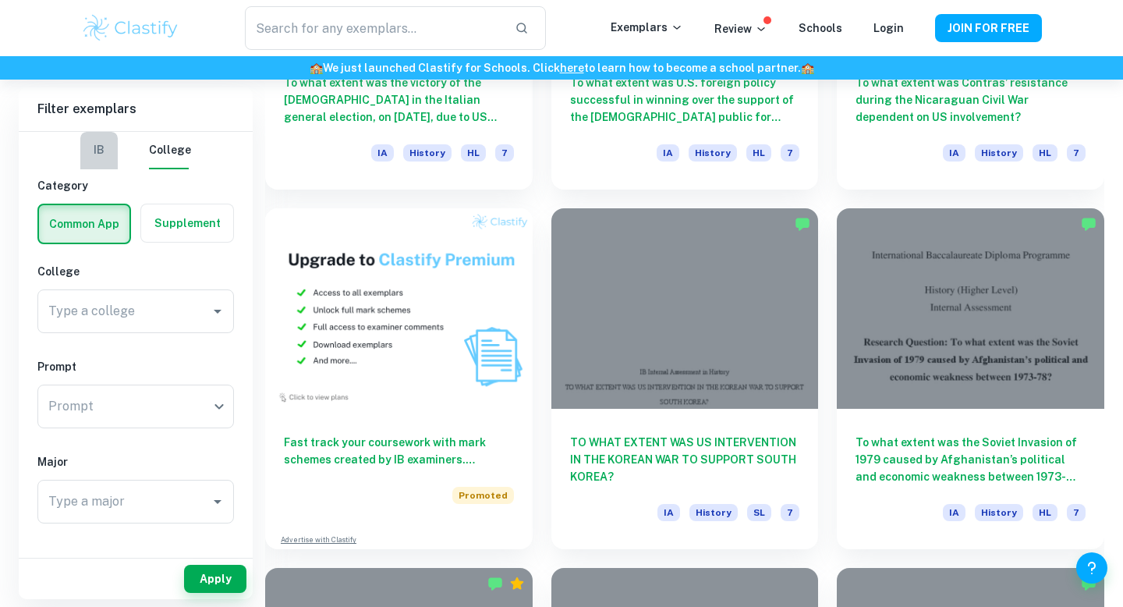
click at [106, 144] on button "IB" at bounding box center [98, 150] width 37 height 37
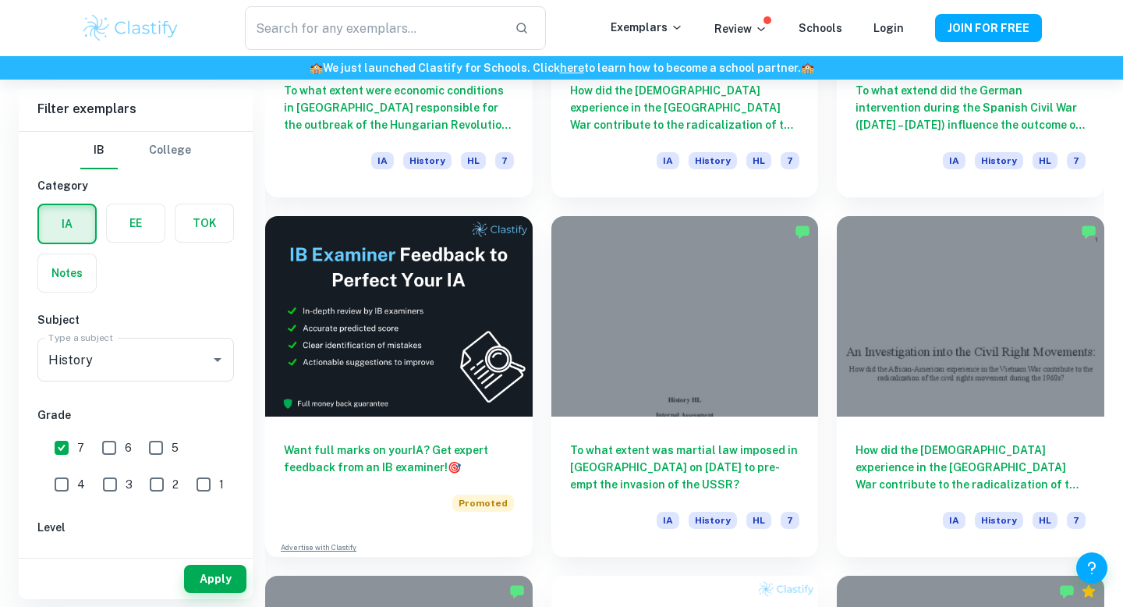
scroll to position [2669, 0]
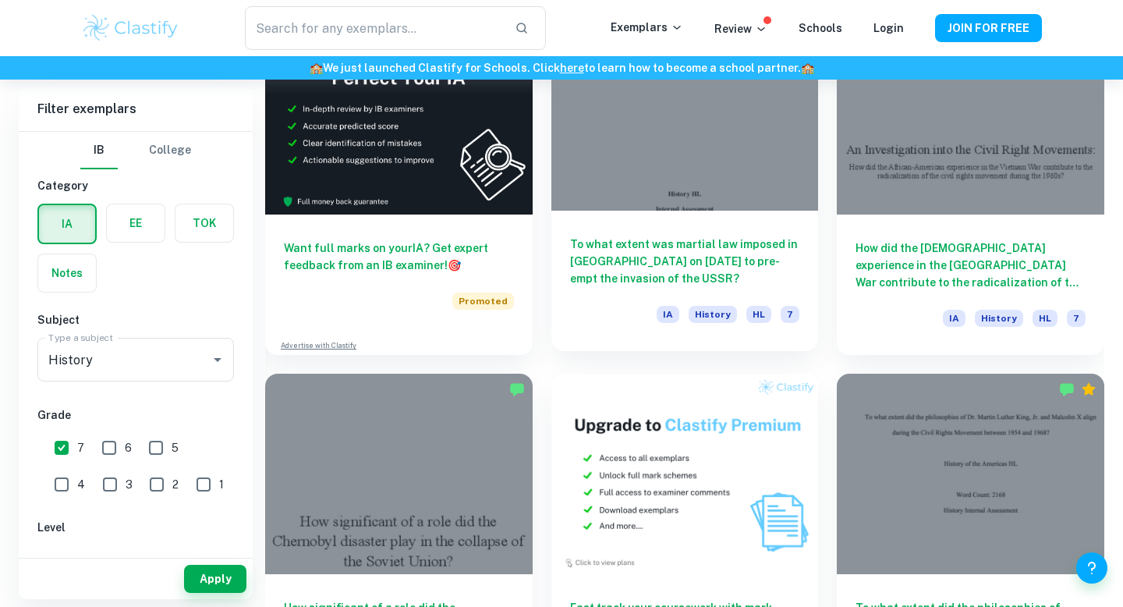
click at [813, 336] on div "To what extent was martial law imposed in Poland on 13th December 1981 to pre-e…" at bounding box center [684, 281] width 267 height 140
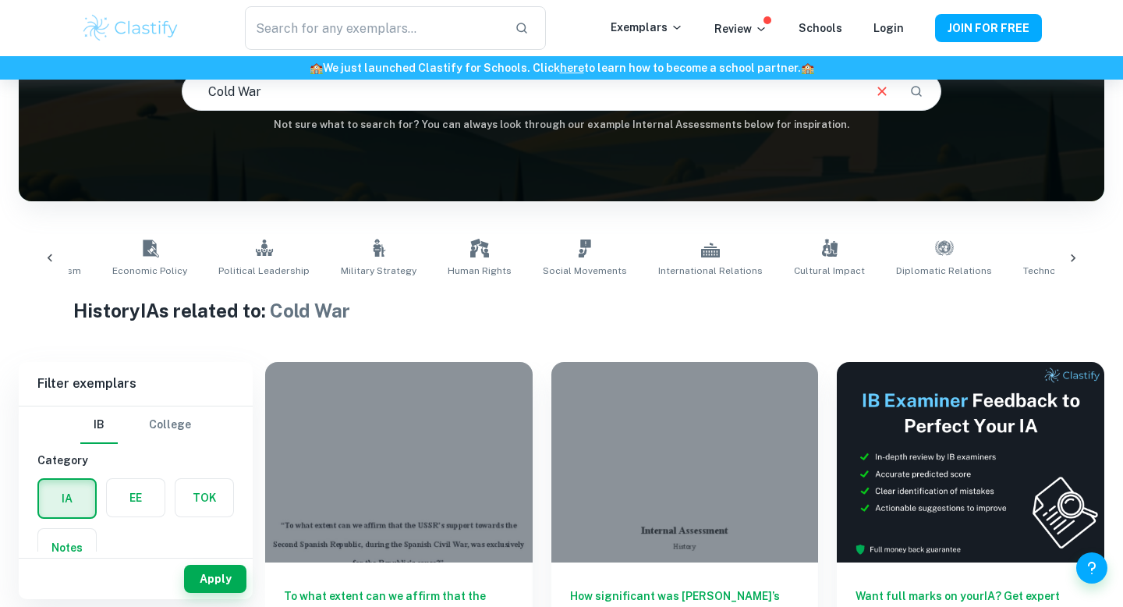
scroll to position [0, 858]
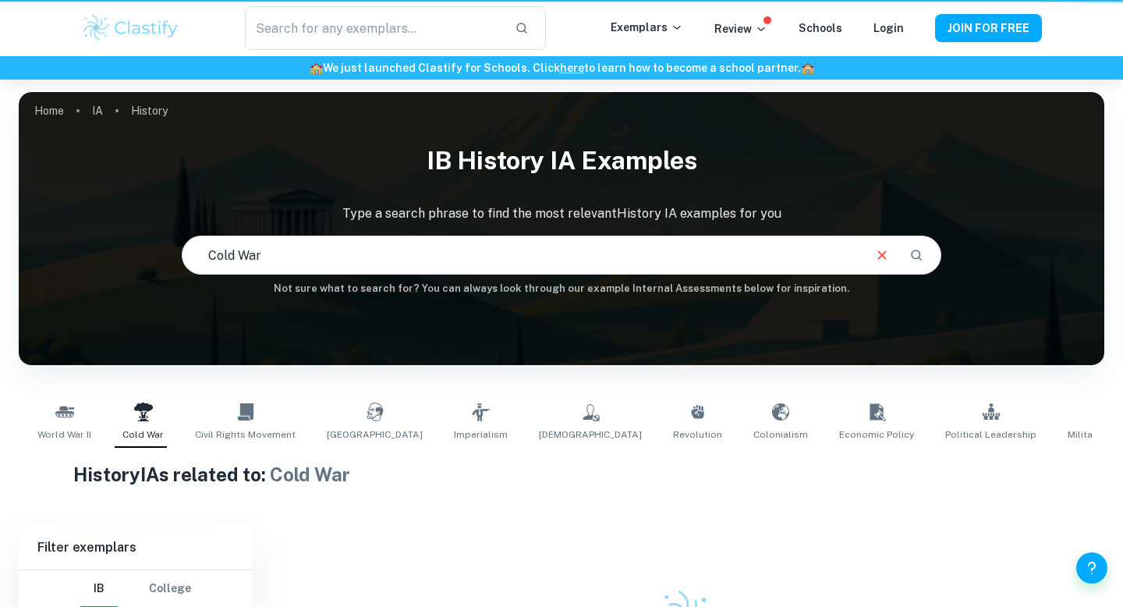
scroll to position [153, 0]
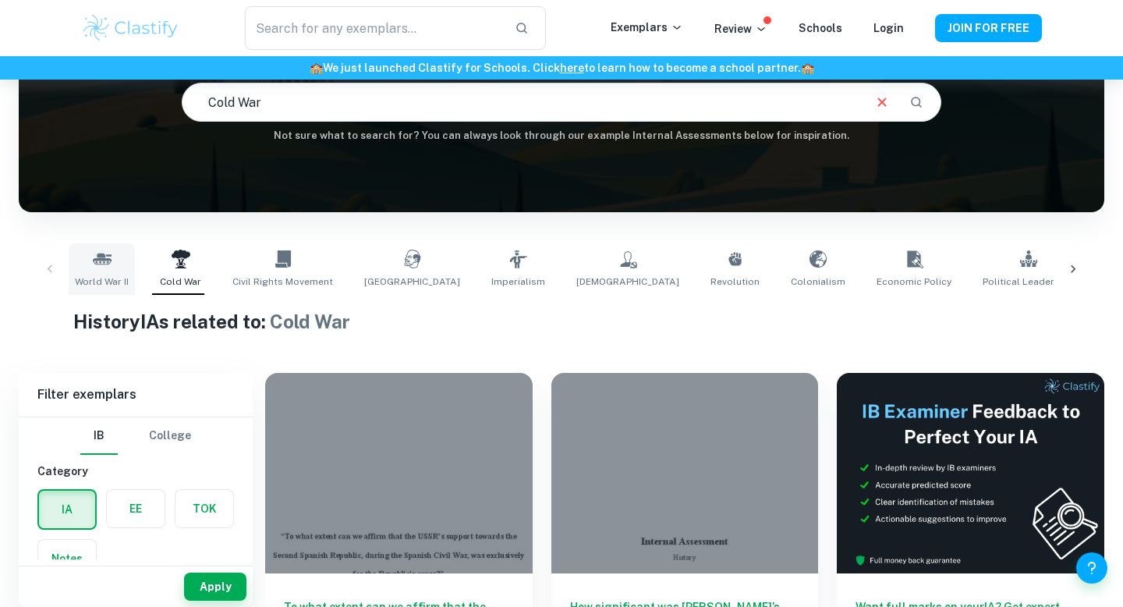
click at [129, 267] on link "World War II" at bounding box center [102, 268] width 66 height 51
type input "World War II"
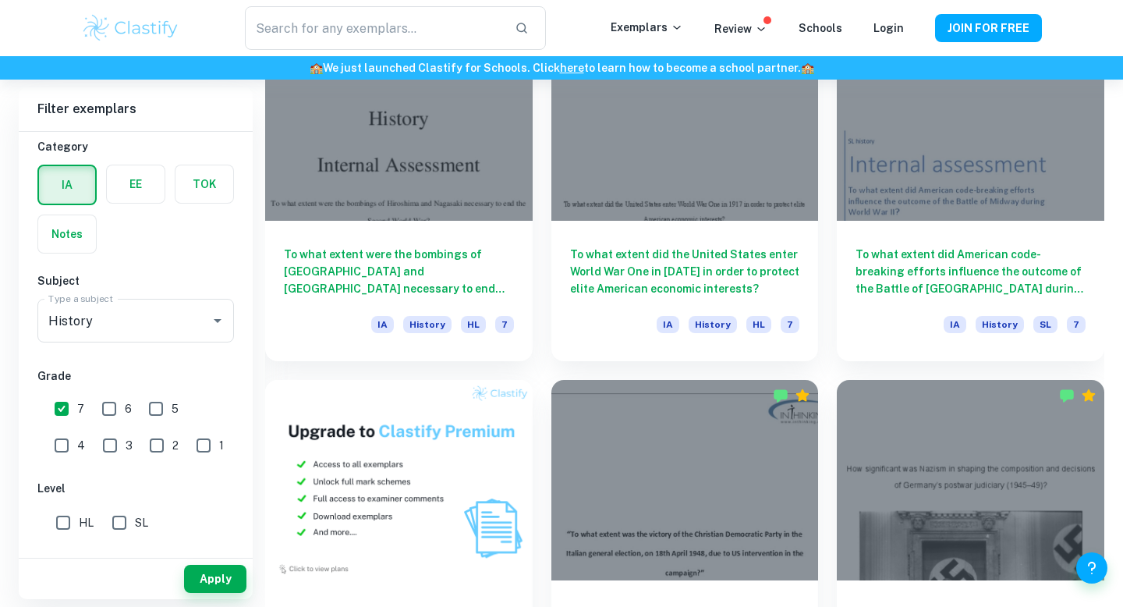
scroll to position [866, 0]
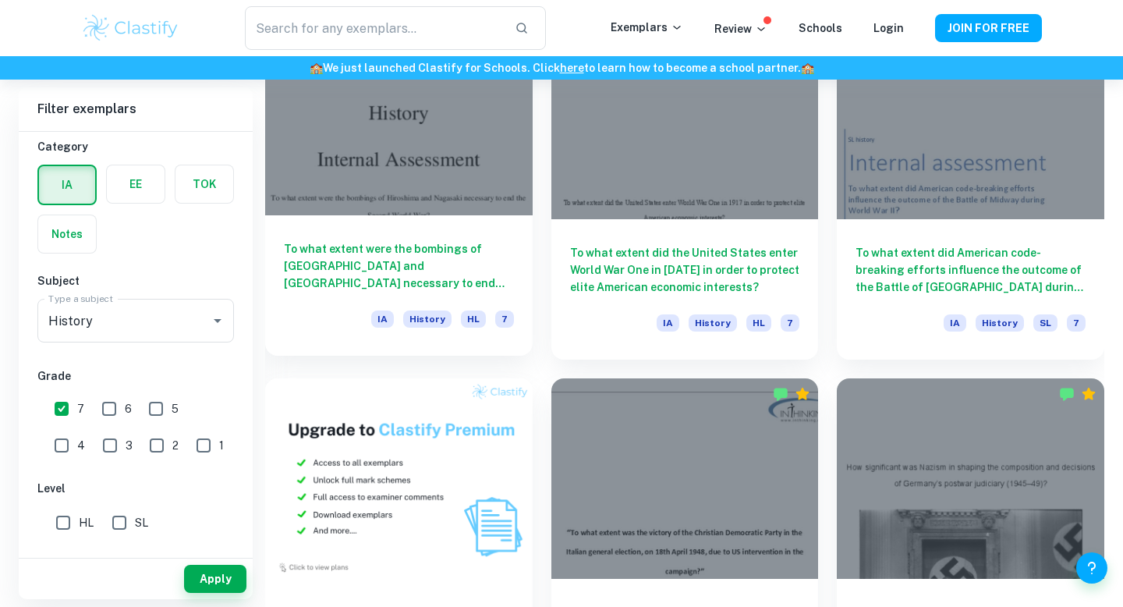
click at [505, 211] on div at bounding box center [398, 115] width 267 height 200
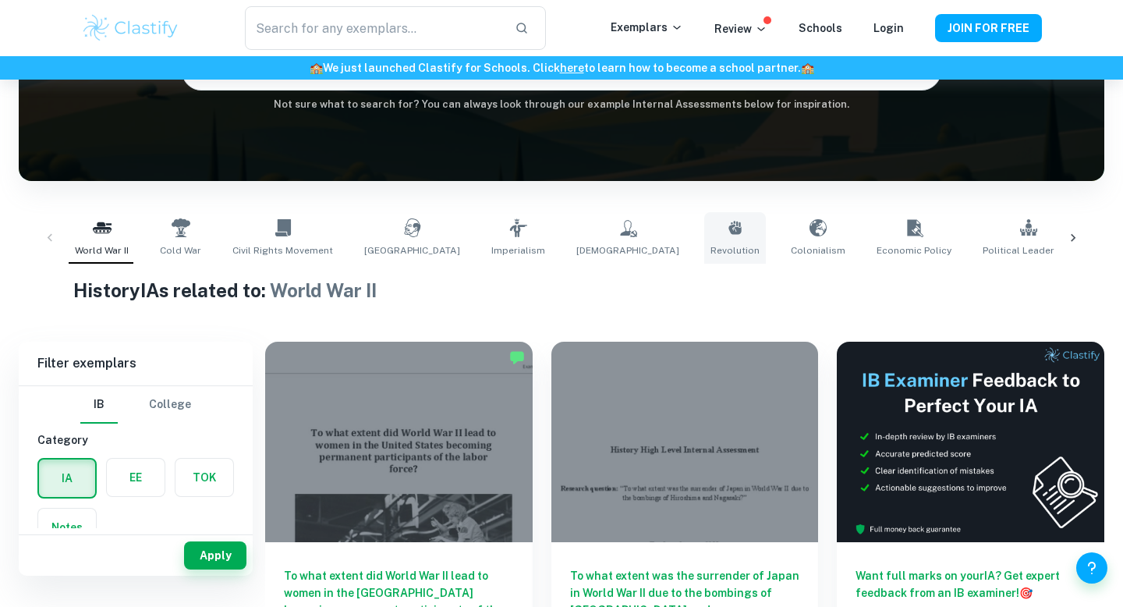
scroll to position [31, 0]
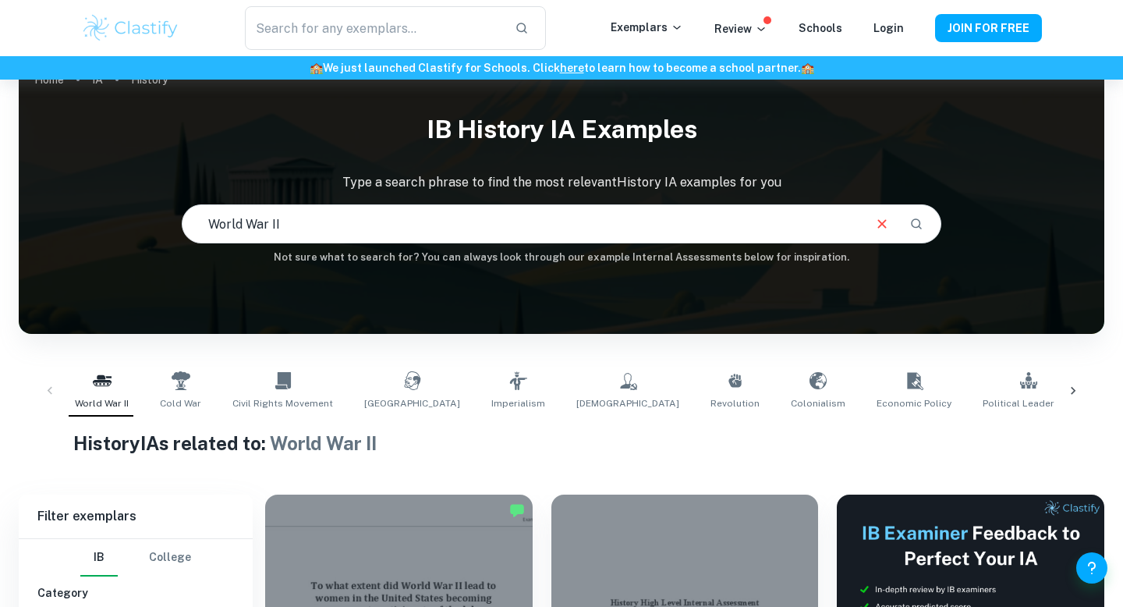
click at [213, 386] on div "World War II Cold War Civil Rights Movement Soviet Union Imperialism Communism …" at bounding box center [562, 390] width 986 height 51
click at [187, 381] on icon at bounding box center [181, 380] width 19 height 19
type input "Cold War"
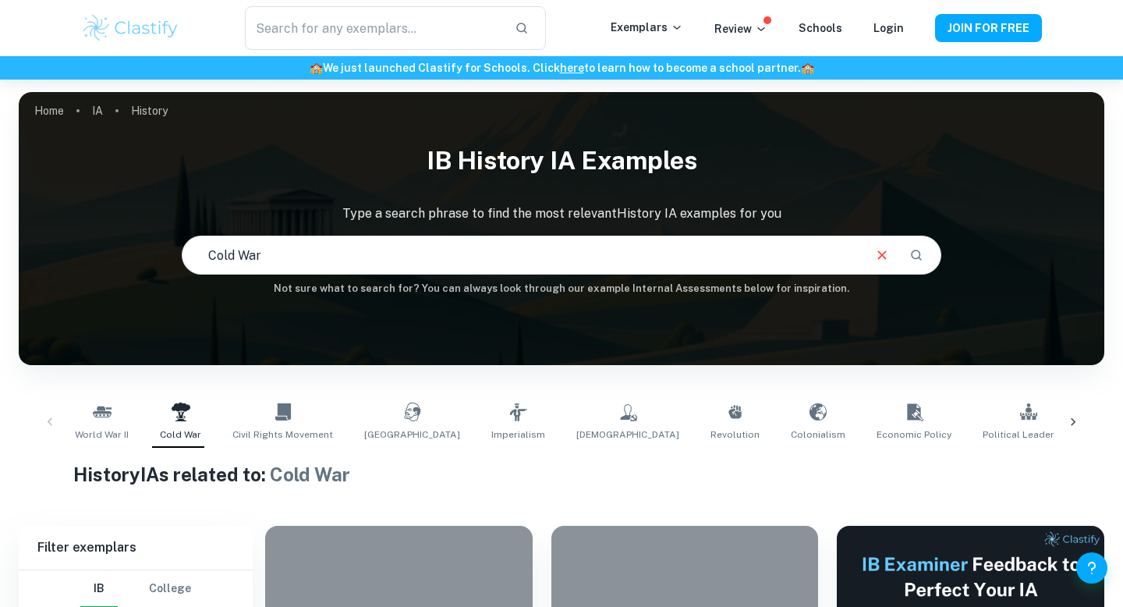
click at [886, 305] on div "IB History IA examples Type a search phrase to find the most relevant History I…" at bounding box center [562, 222] width 1086 height 173
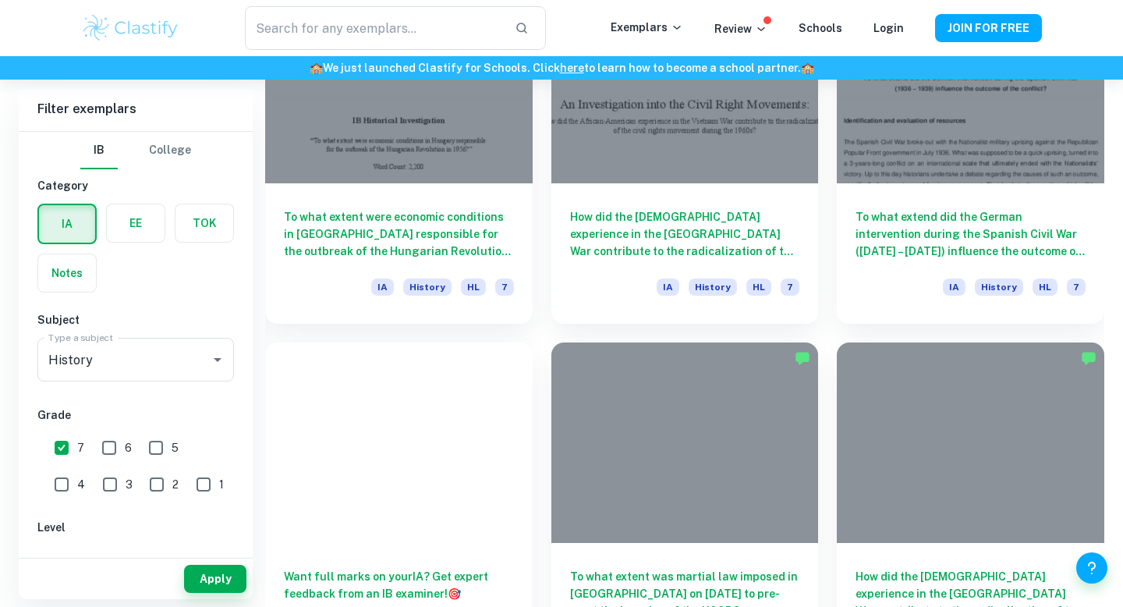
scroll to position [2797, 0]
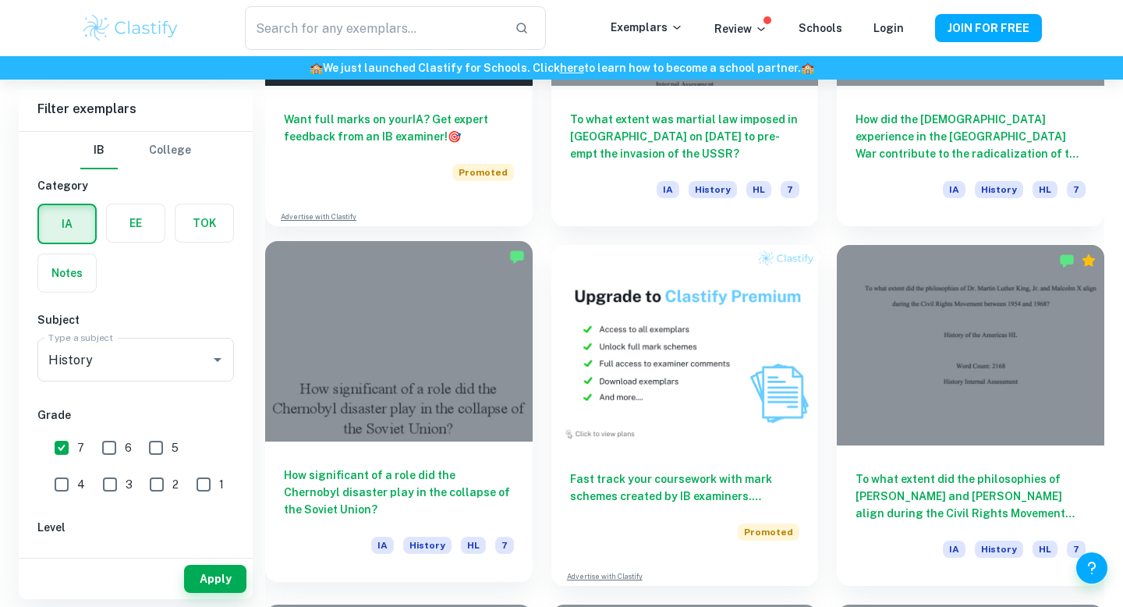
click at [436, 363] on div at bounding box center [398, 341] width 267 height 200
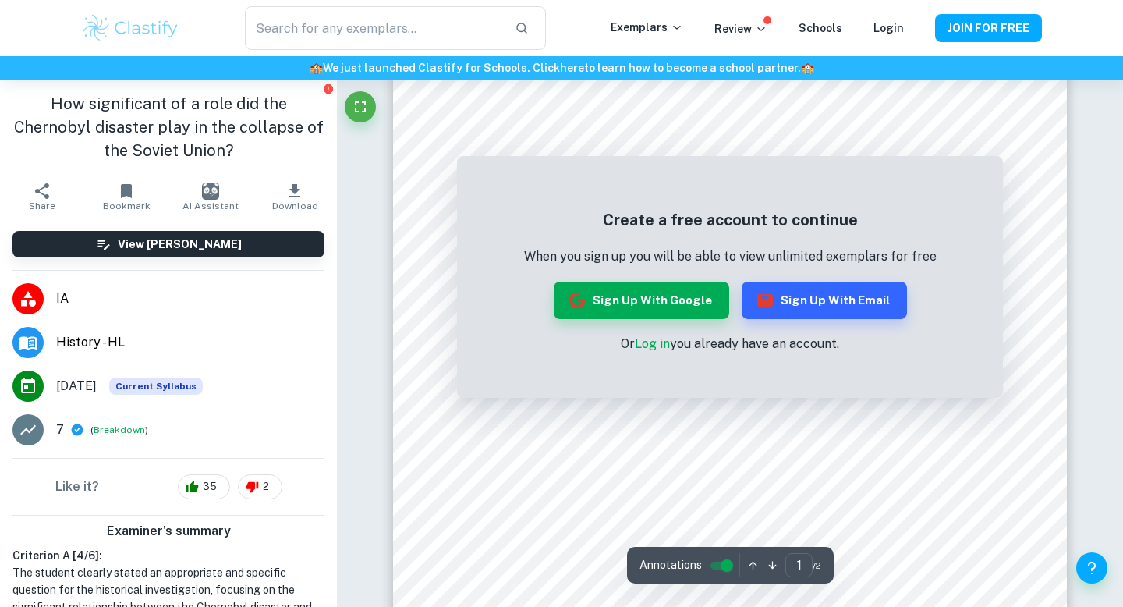
scroll to position [212, 0]
click at [770, 299] on icon "button" at bounding box center [765, 300] width 16 height 12
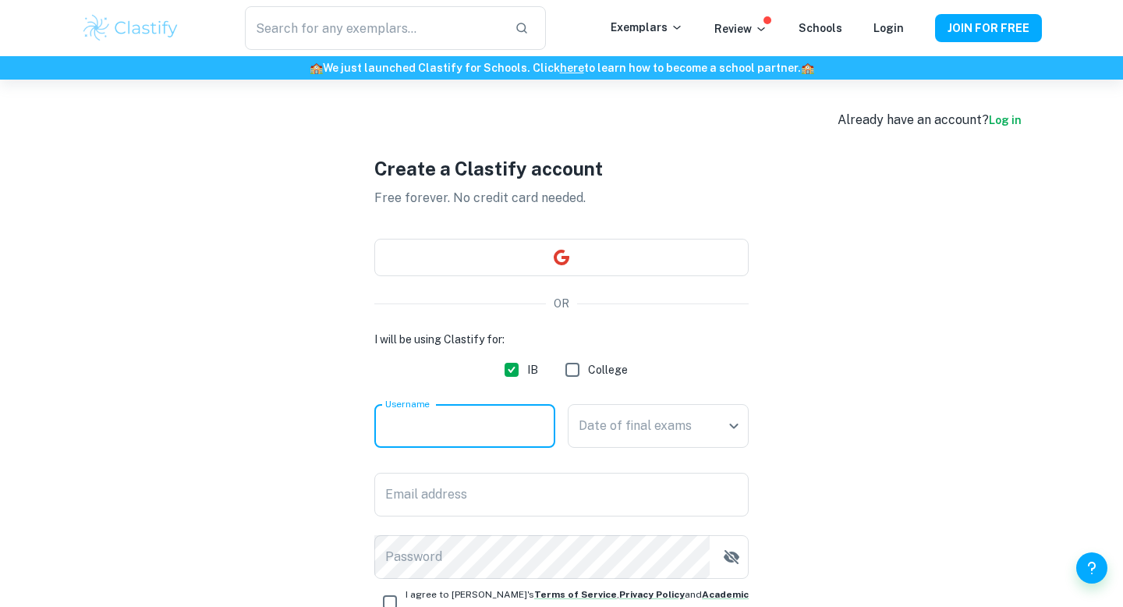
click at [484, 420] on input "Username" at bounding box center [464, 426] width 181 height 44
type input "hhhh"
click at [638, 409] on body "We value your privacy We use cookies to enhance your browsing experience, serve…" at bounding box center [561, 383] width 1123 height 607
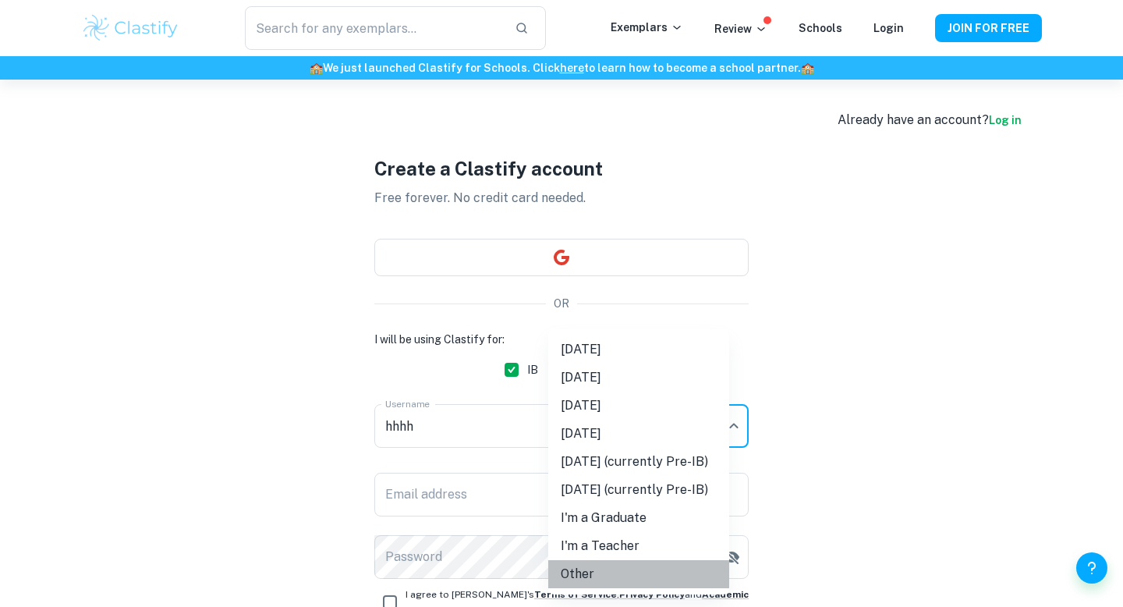
click at [579, 563] on li "Other" at bounding box center [638, 574] width 181 height 28
type input "Other"
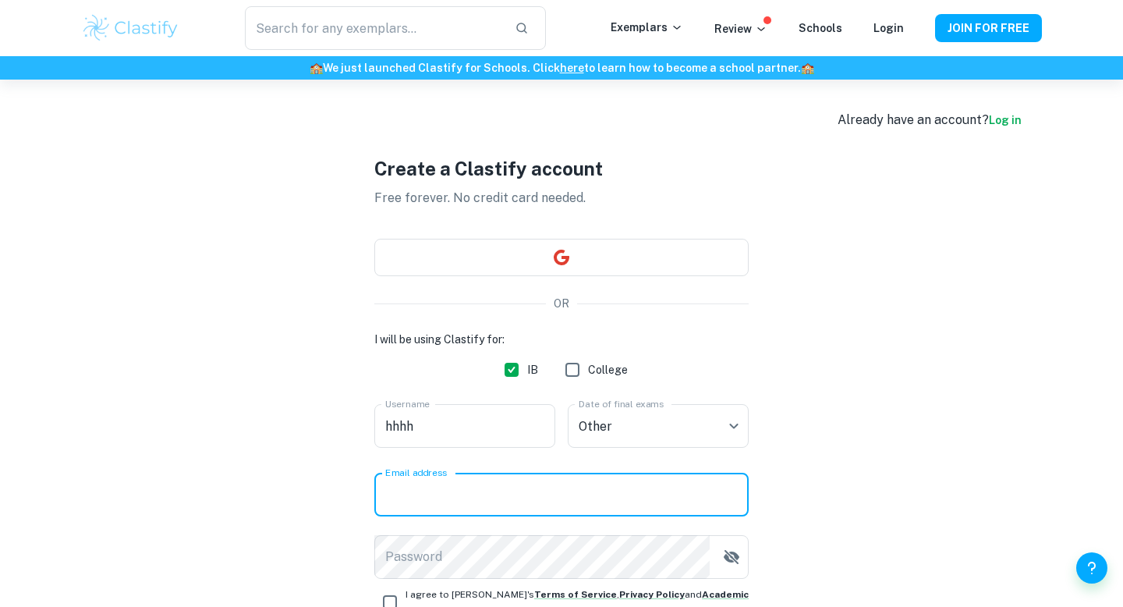
click at [514, 491] on input "Email address" at bounding box center [561, 495] width 374 height 44
type input "[EMAIL_ADDRESS][DOMAIN_NAME]"
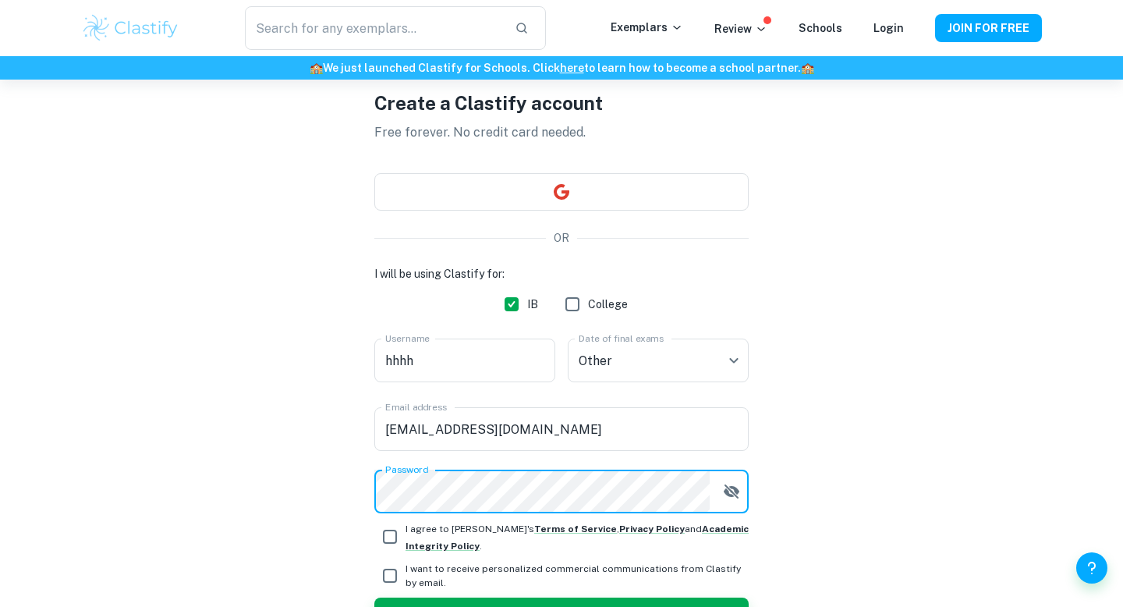
scroll to position [168, 0]
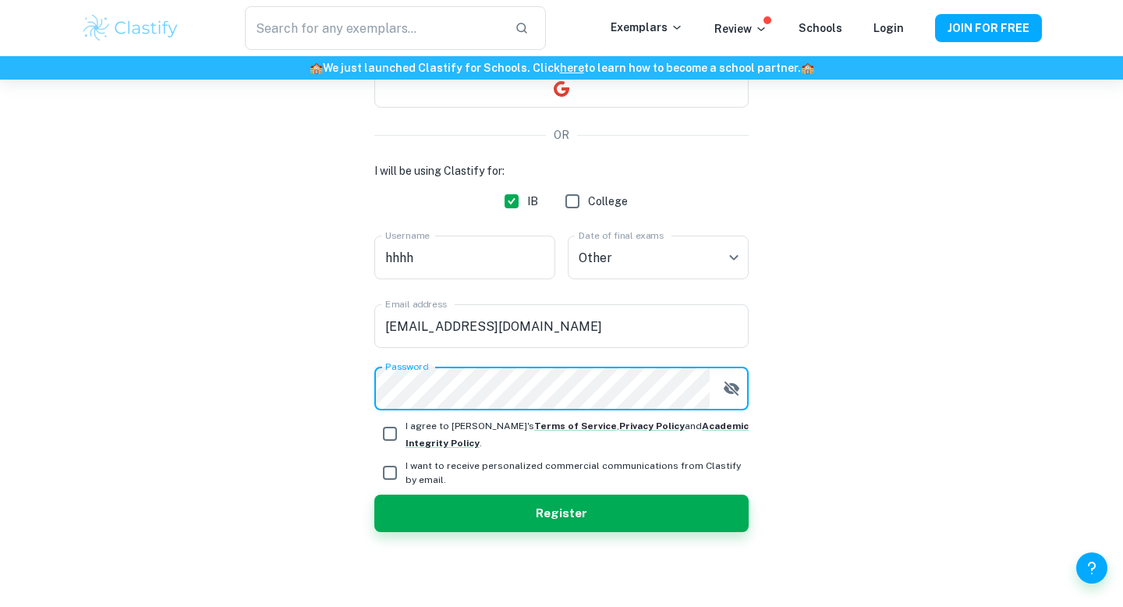
click at [386, 431] on input "I agree to [PERSON_NAME]'s Terms of Service , Privacy Policy and Academic Integ…" at bounding box center [389, 433] width 31 height 31
checkbox input "true"
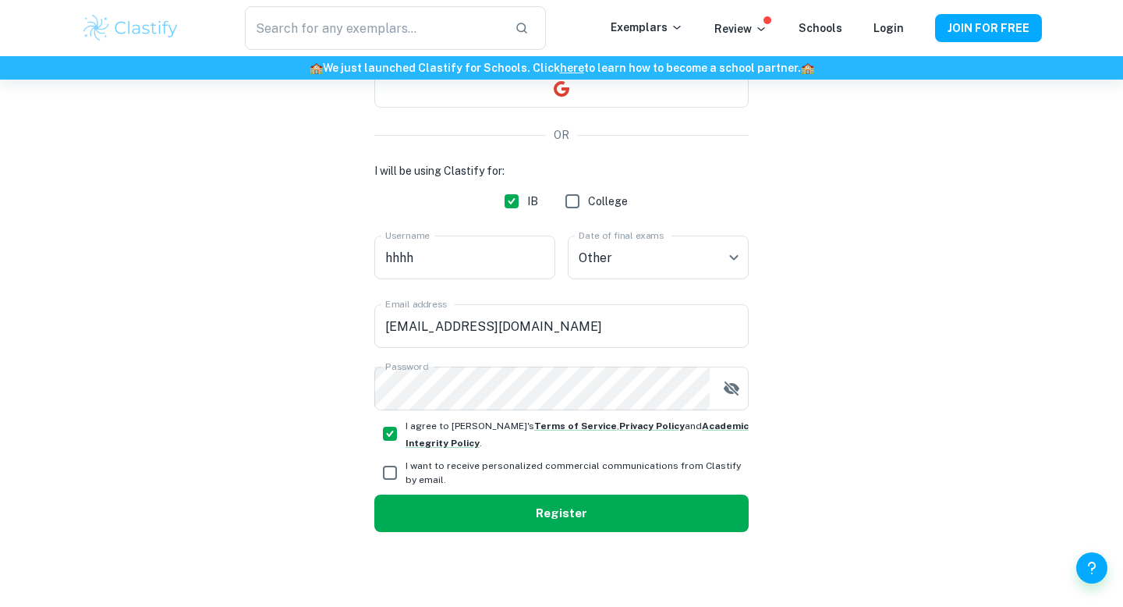
click at [455, 512] on button "Register" at bounding box center [561, 512] width 374 height 37
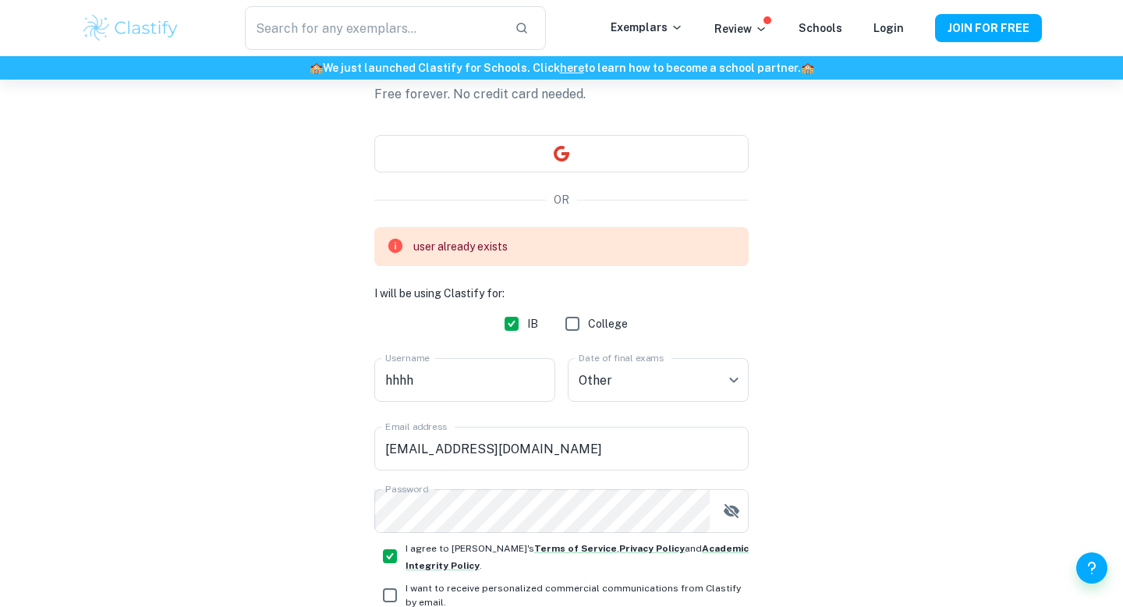
scroll to position [103, 0]
click at [456, 378] on input "hhhh" at bounding box center [464, 381] width 181 height 44
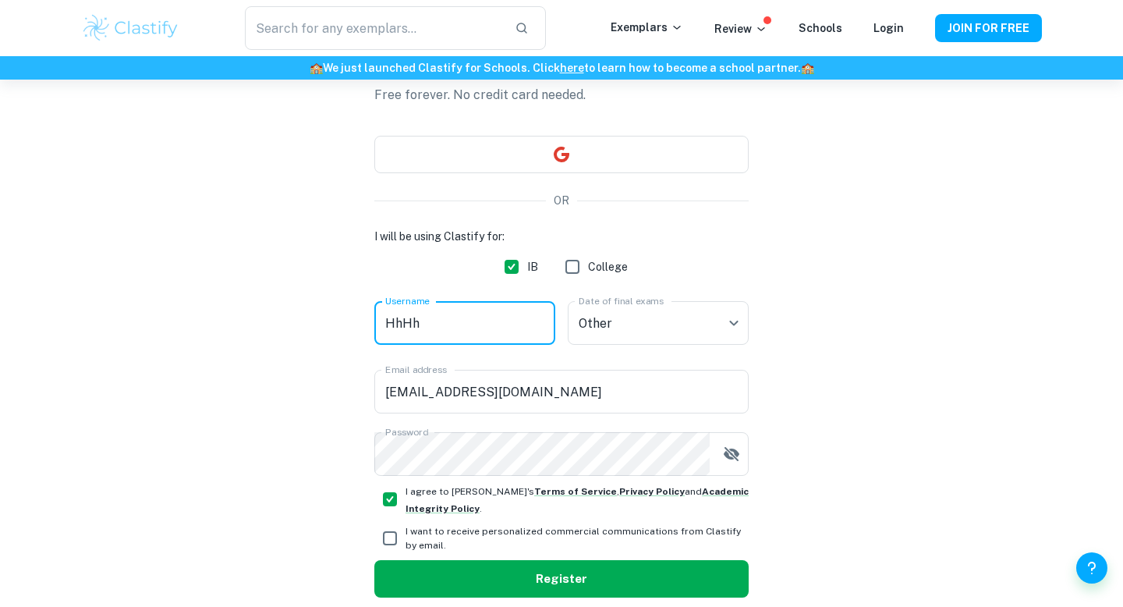
type input "HhHh"
click at [540, 583] on button "Register" at bounding box center [561, 578] width 374 height 37
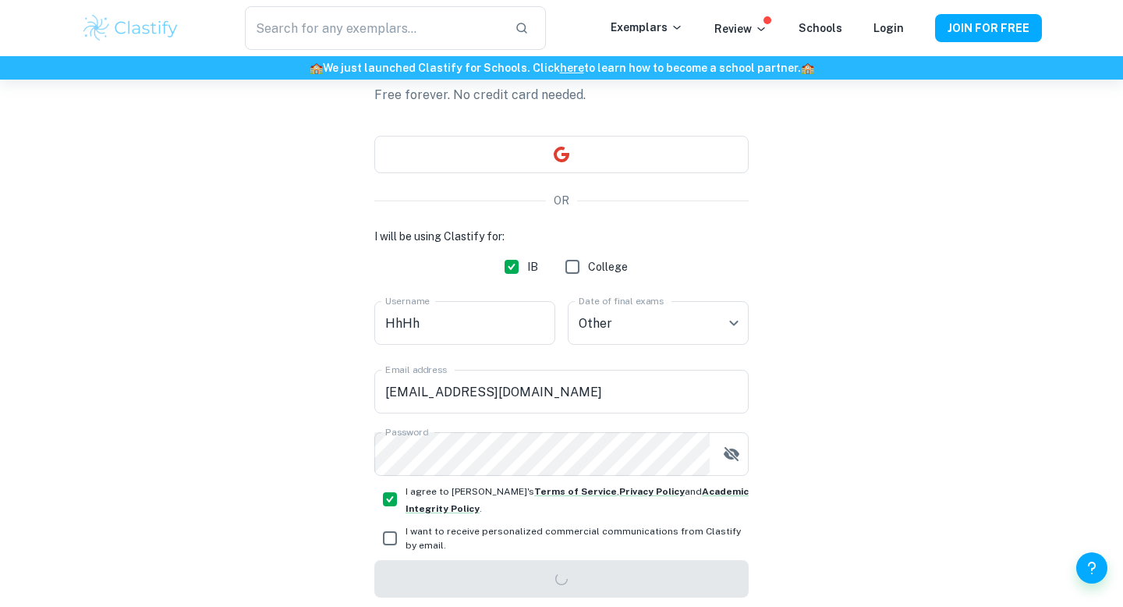
scroll to position [80, 0]
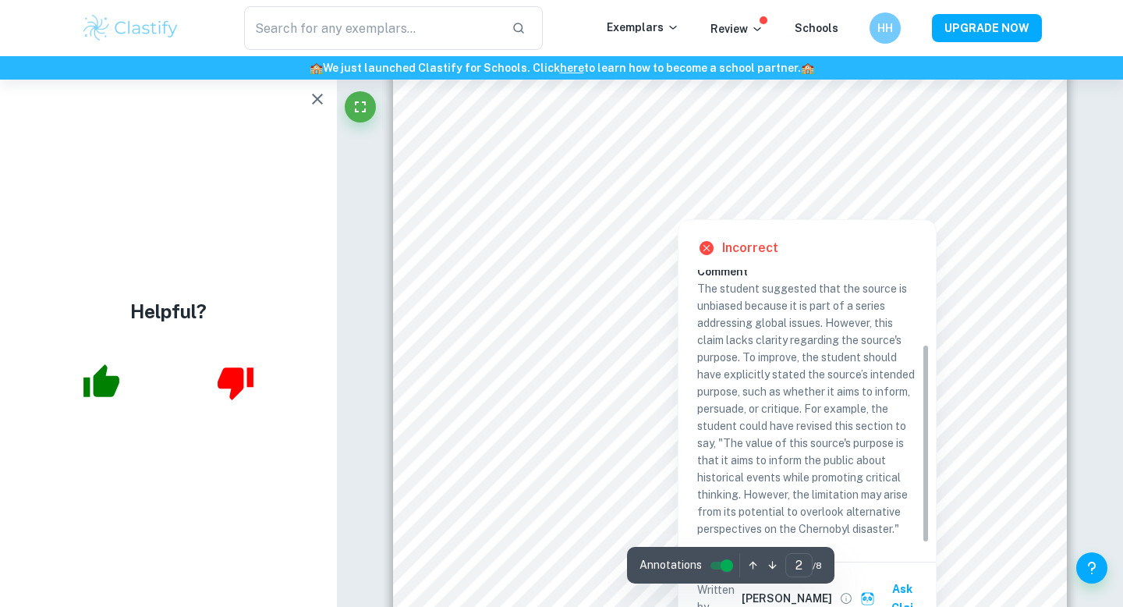
scroll to position [1362, 0]
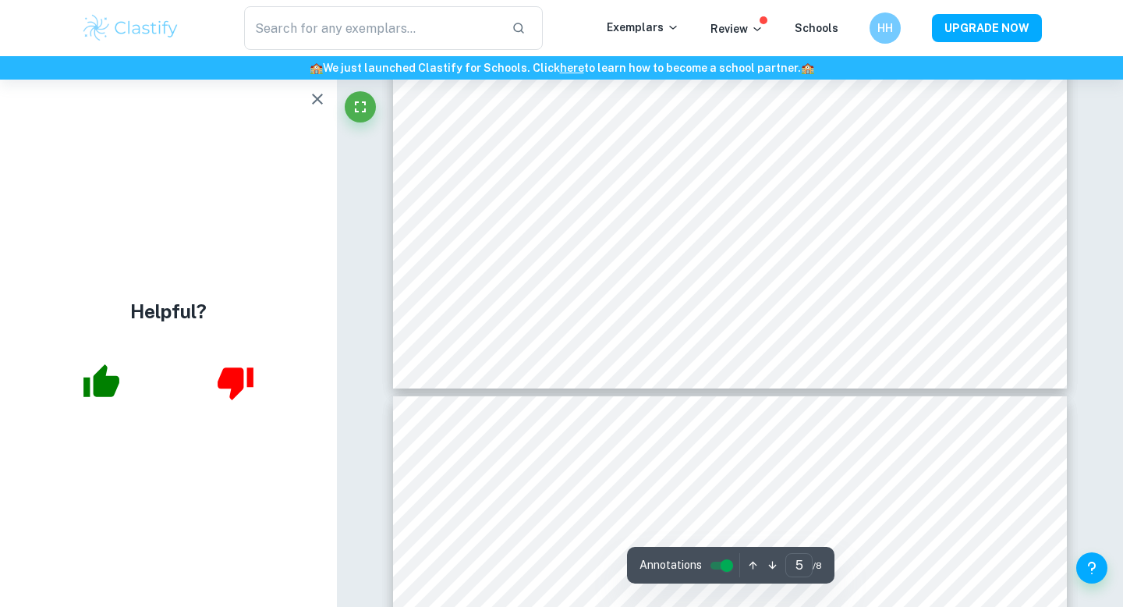
type input "6"
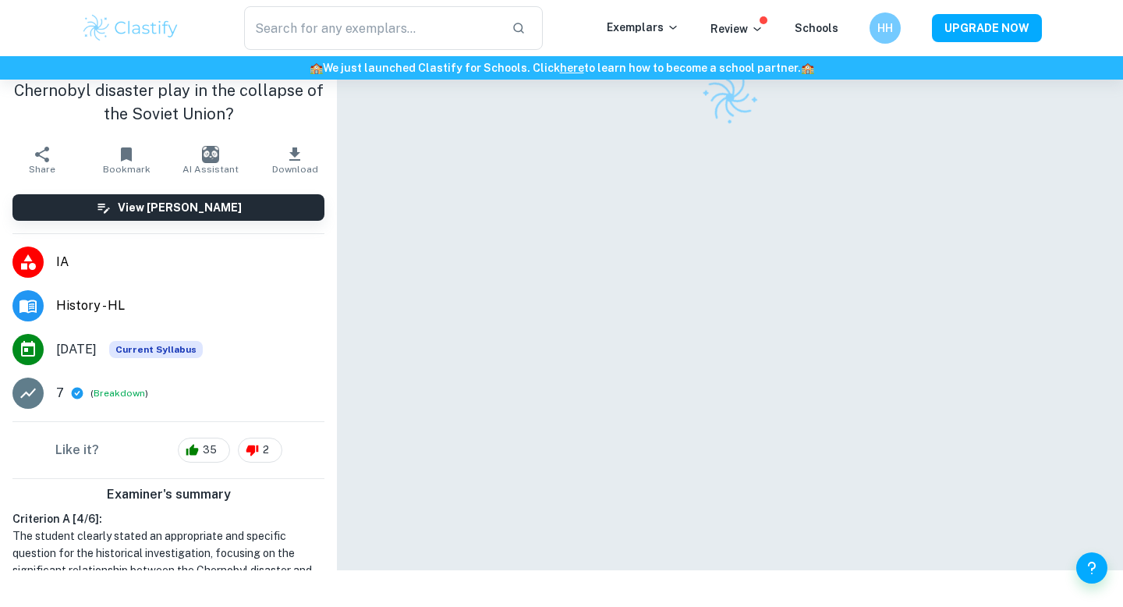
scroll to position [80, 0]
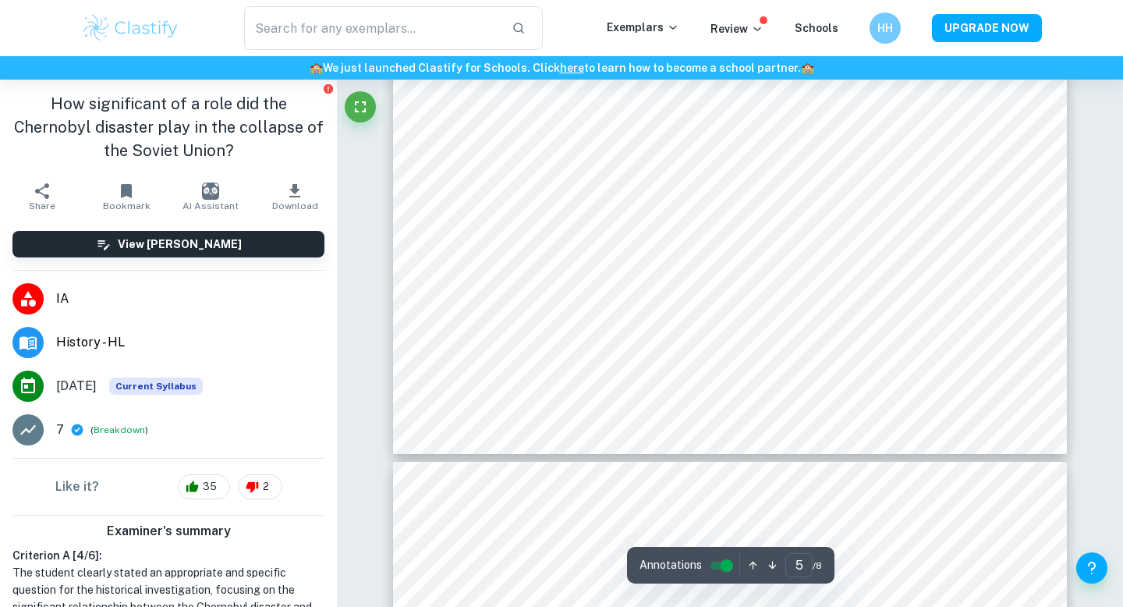
type input "6"
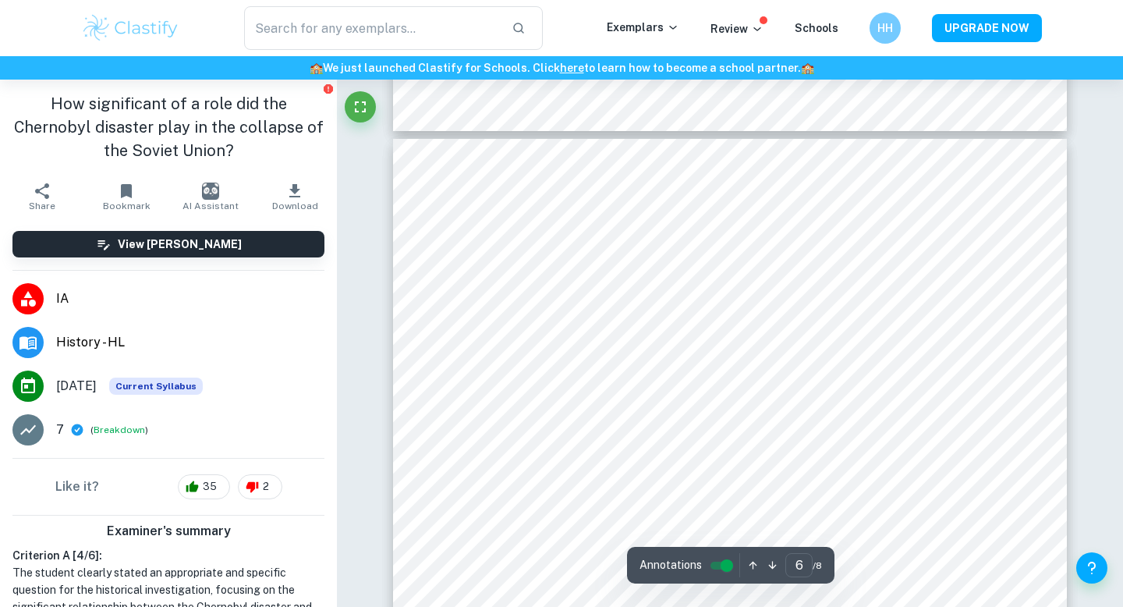
scroll to position [4975, 0]
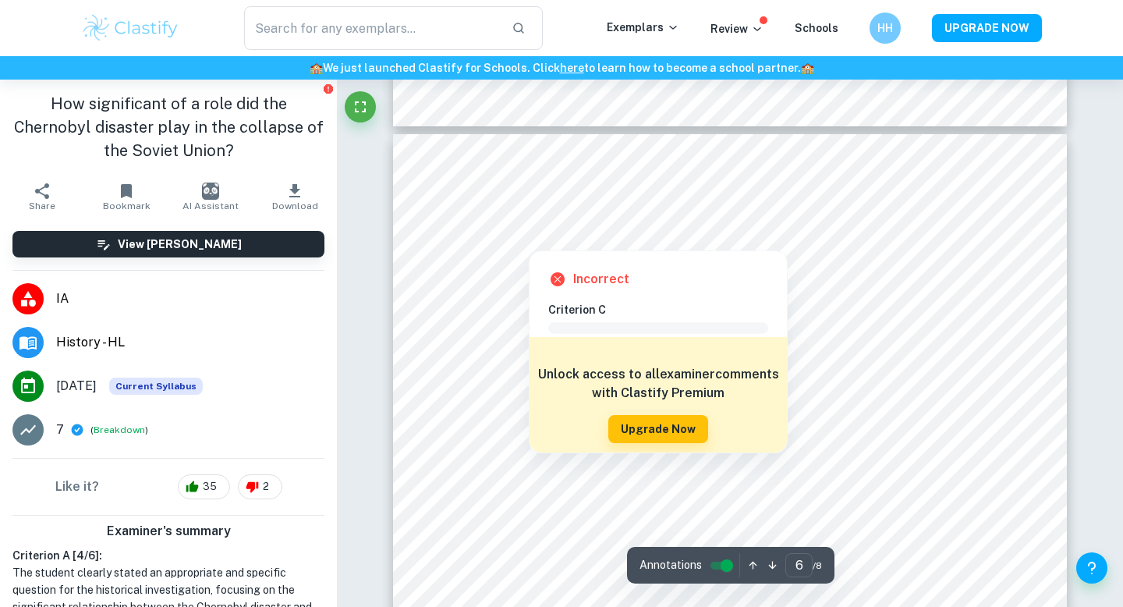
click at [496, 240] on div at bounding box center [528, 239] width 109 height 14
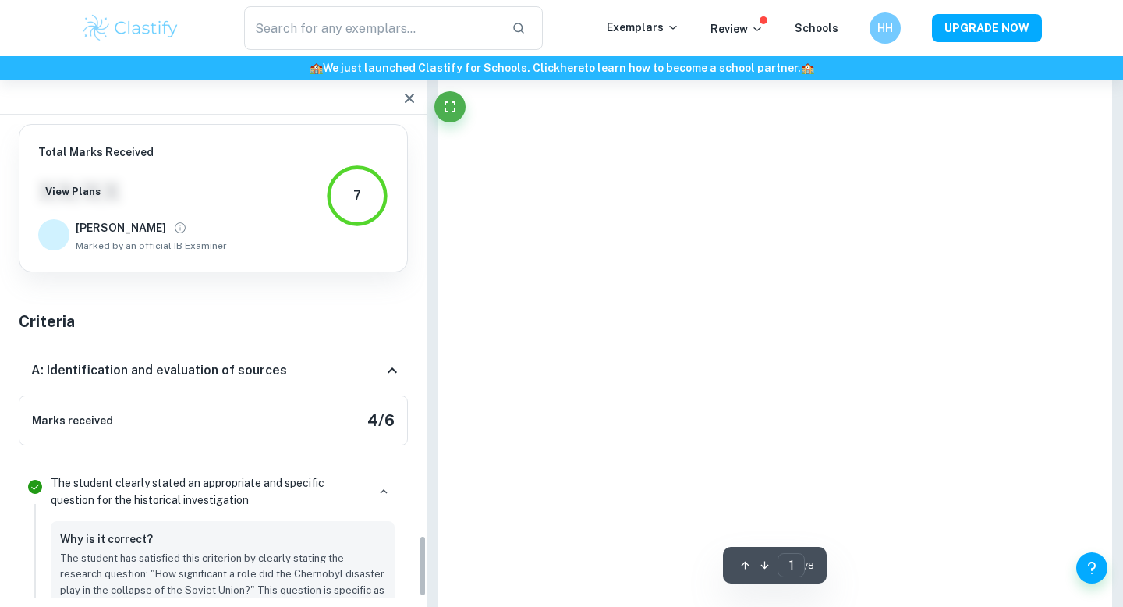
type input "6"
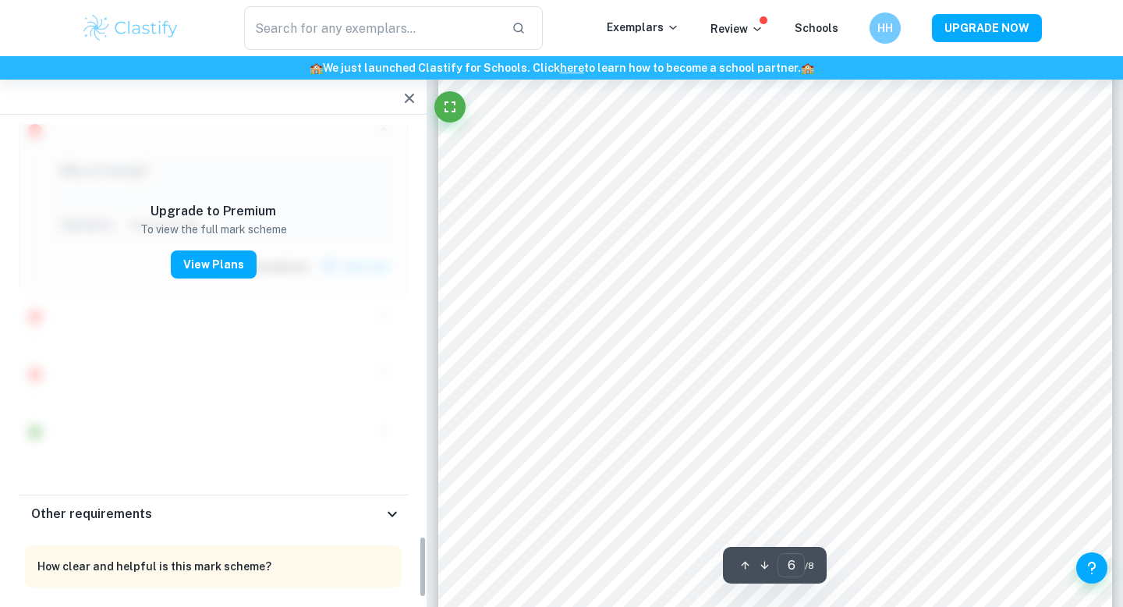
scroll to position [2883, 0]
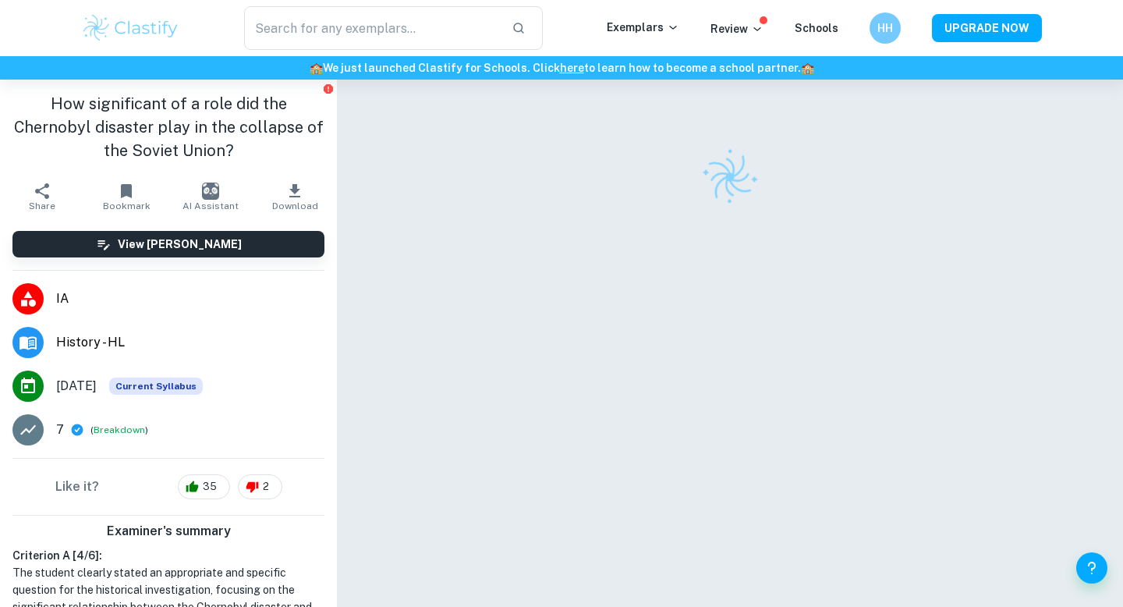
click at [206, 187] on img "button" at bounding box center [210, 190] width 17 height 17
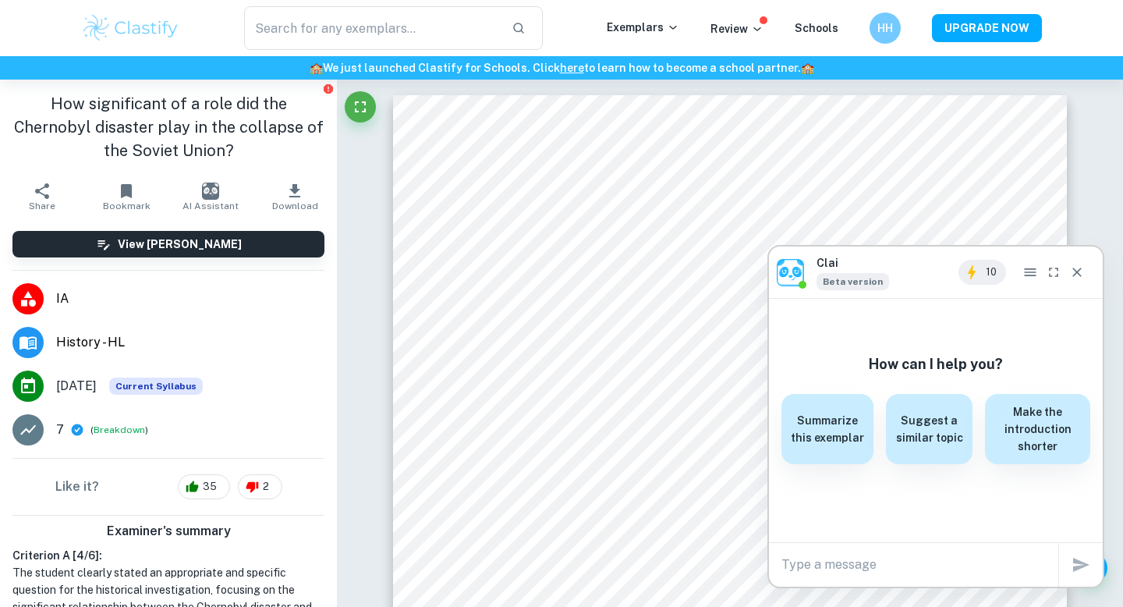
click at [859, 568] on textarea at bounding box center [919, 564] width 277 height 18
type textarea "Summarize the examiner comments on the incorrect regions"
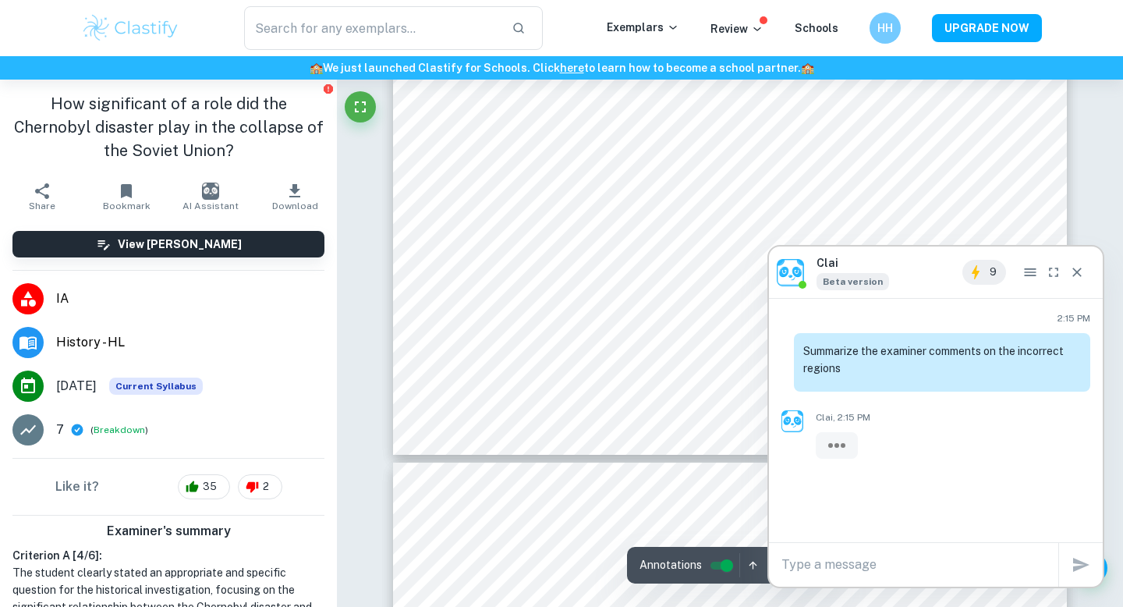
type input "5"
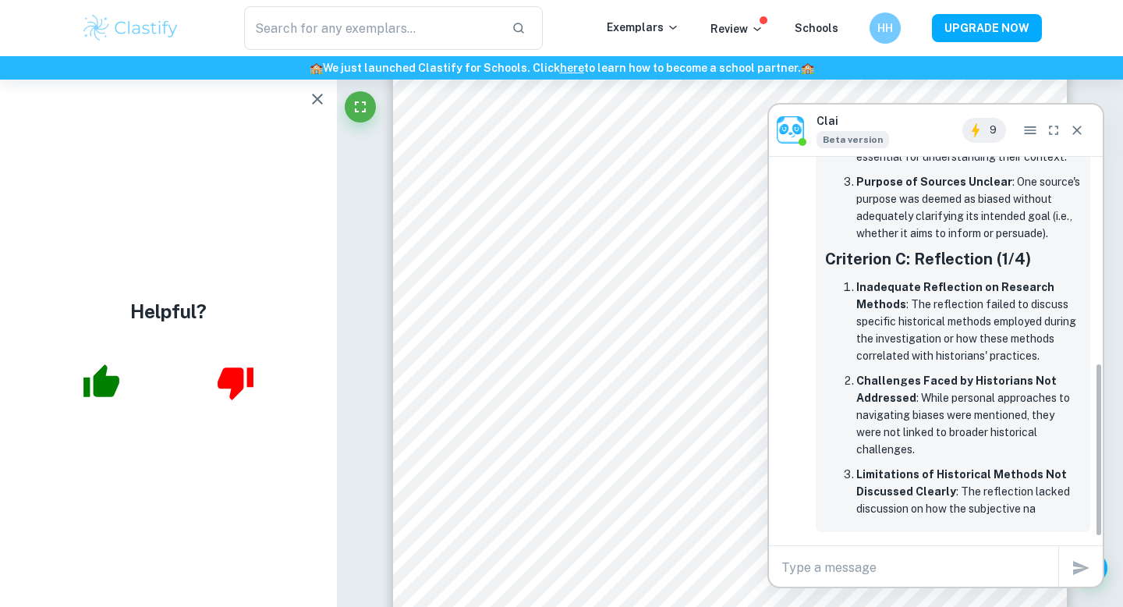
scroll to position [816, 0]
